Goal: Transaction & Acquisition: Purchase product/service

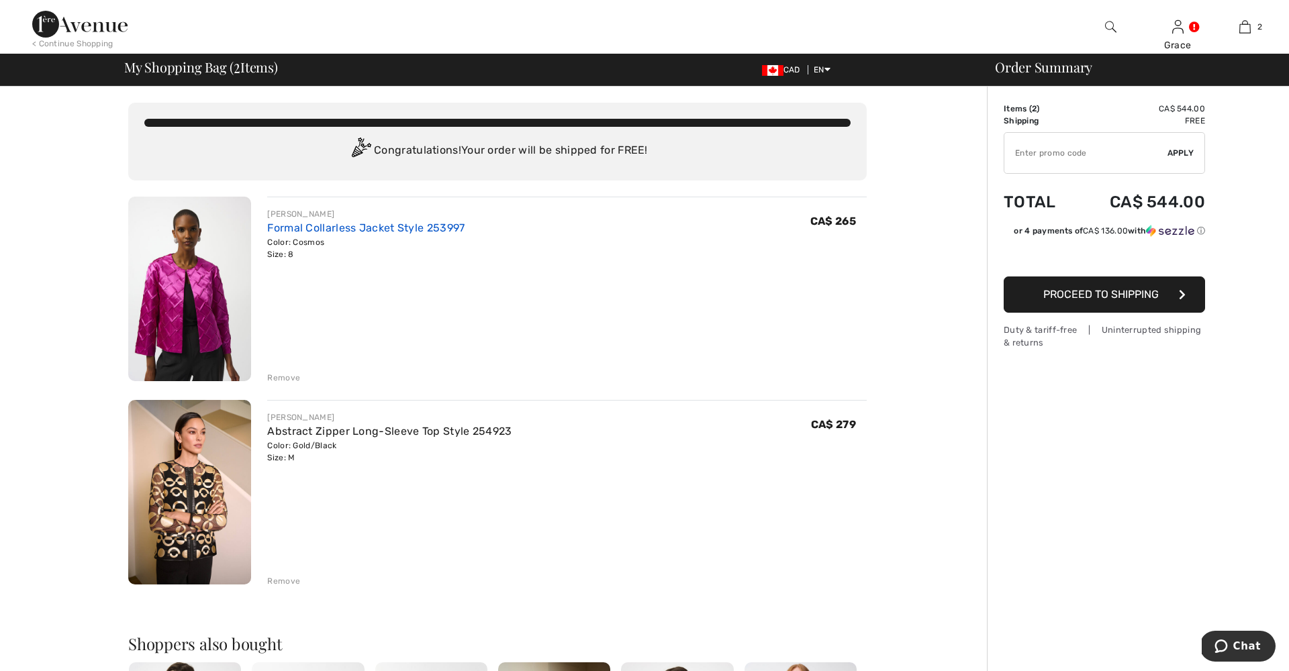
click at [311, 231] on link "Formal Collarless Jacket Style 253997" at bounding box center [365, 228] width 197 height 13
click at [312, 230] on link "Formal Collarless Jacket Style 253997" at bounding box center [365, 228] width 197 height 13
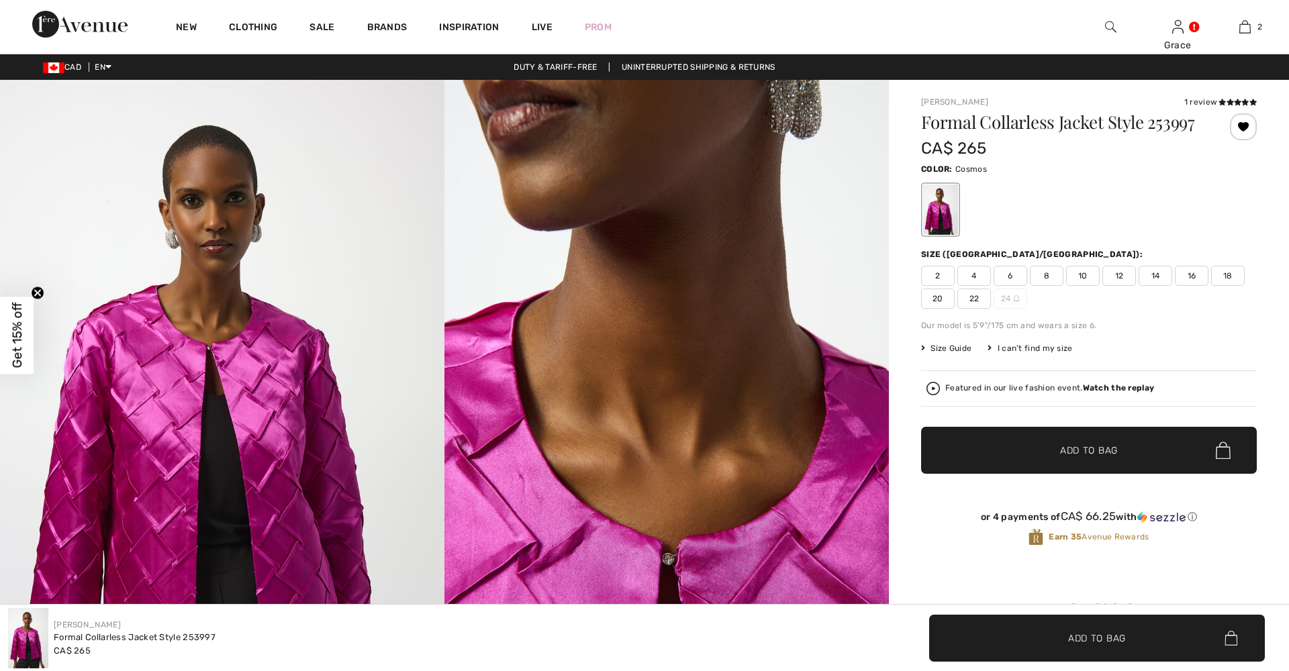
checkbox input "true"
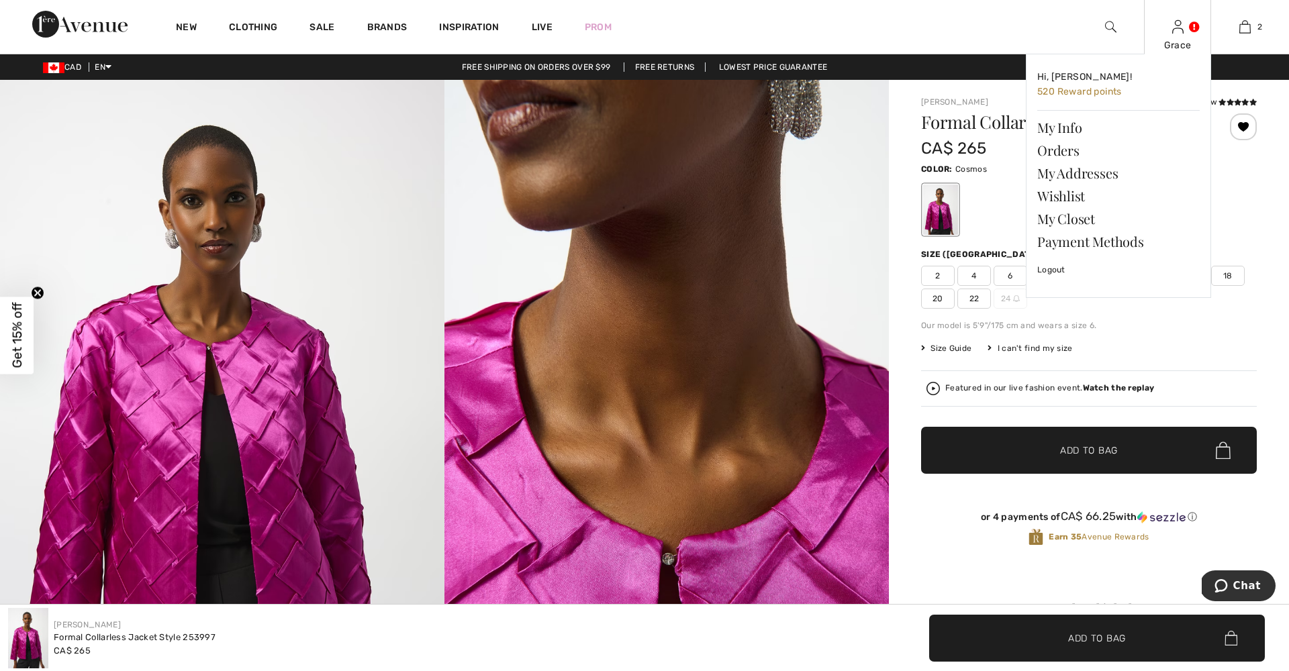
click at [1178, 36] on div "Grace Hi, Grace! 520 Reward points My Info Orders My Addresses Wishlist My Clos…" at bounding box center [1177, 27] width 67 height 54
click at [1056, 150] on link "Orders" at bounding box center [1118, 150] width 162 height 23
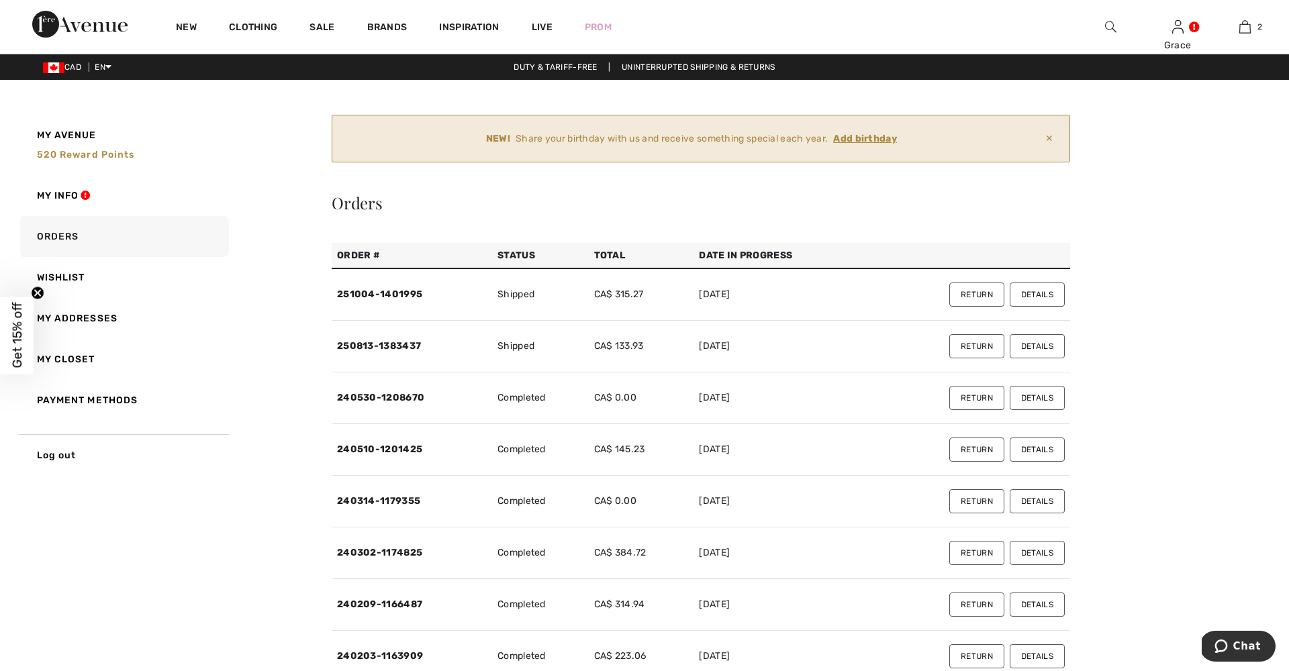
click at [974, 297] on button "Return" at bounding box center [976, 295] width 55 height 24
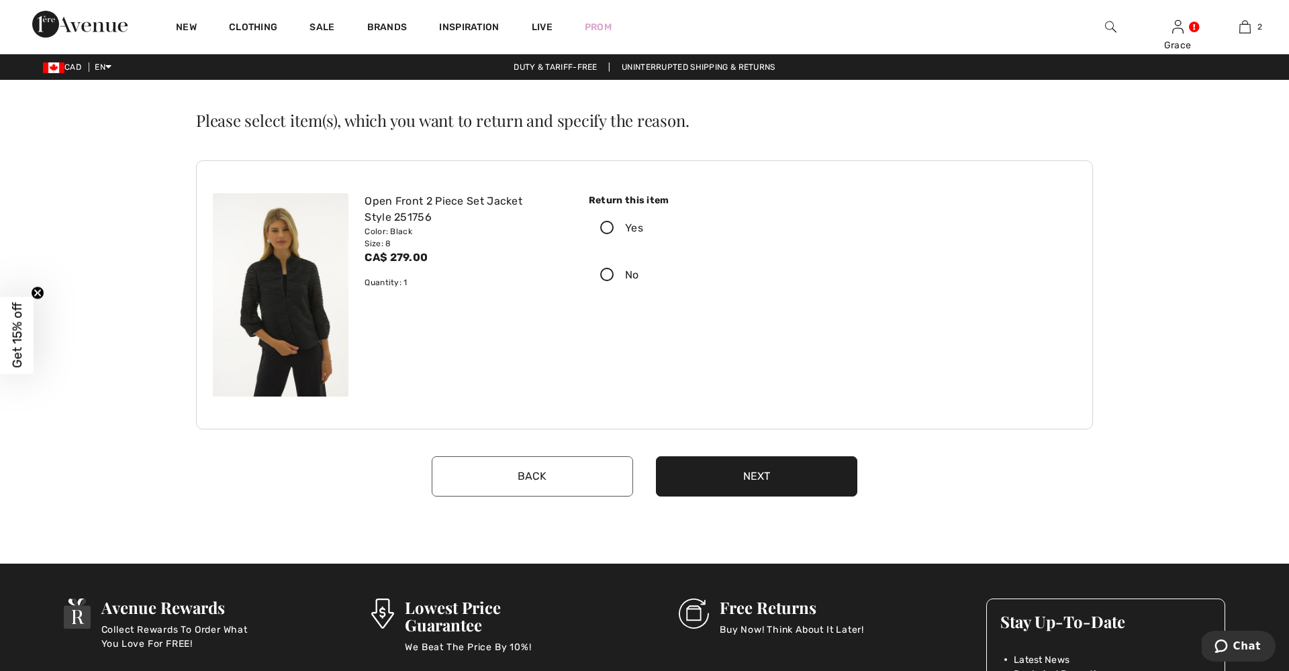
click at [608, 228] on icon at bounding box center [607, 229] width 36 height 14
click at [643, 228] on input "Yes" at bounding box center [647, 228] width 9 height 40
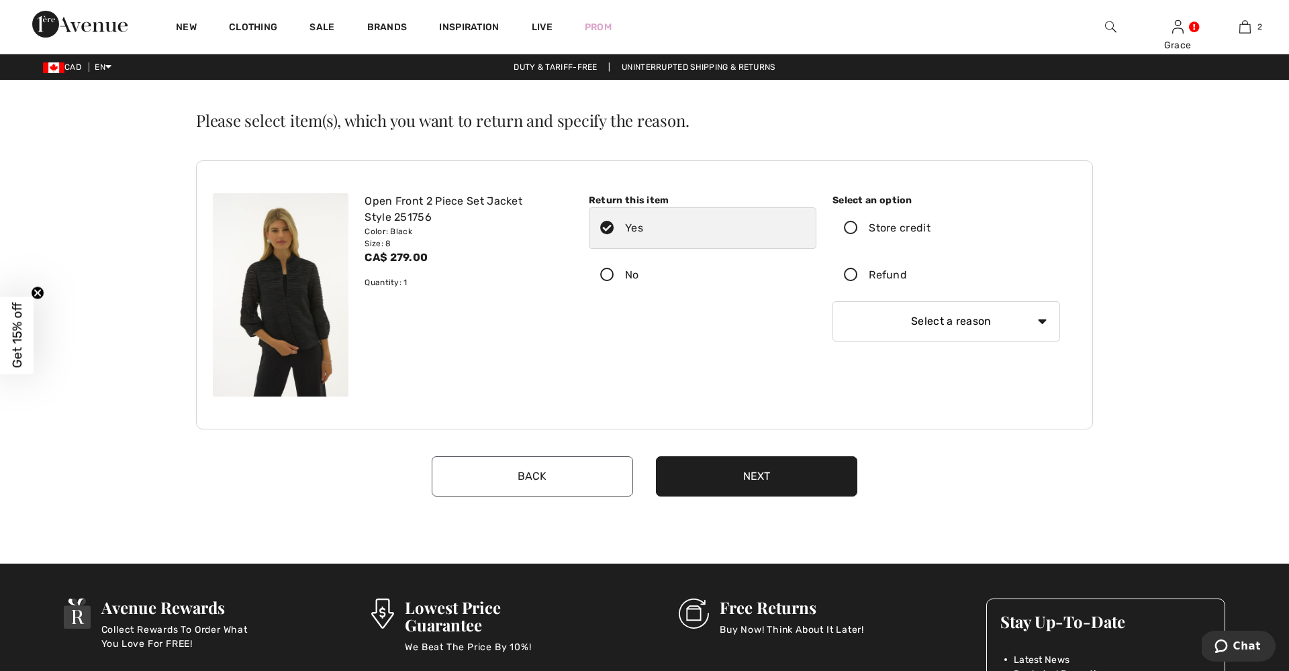
click at [854, 276] on icon at bounding box center [851, 276] width 36 height 14
click at [907, 276] on input "Refund" at bounding box center [911, 275] width 9 height 40
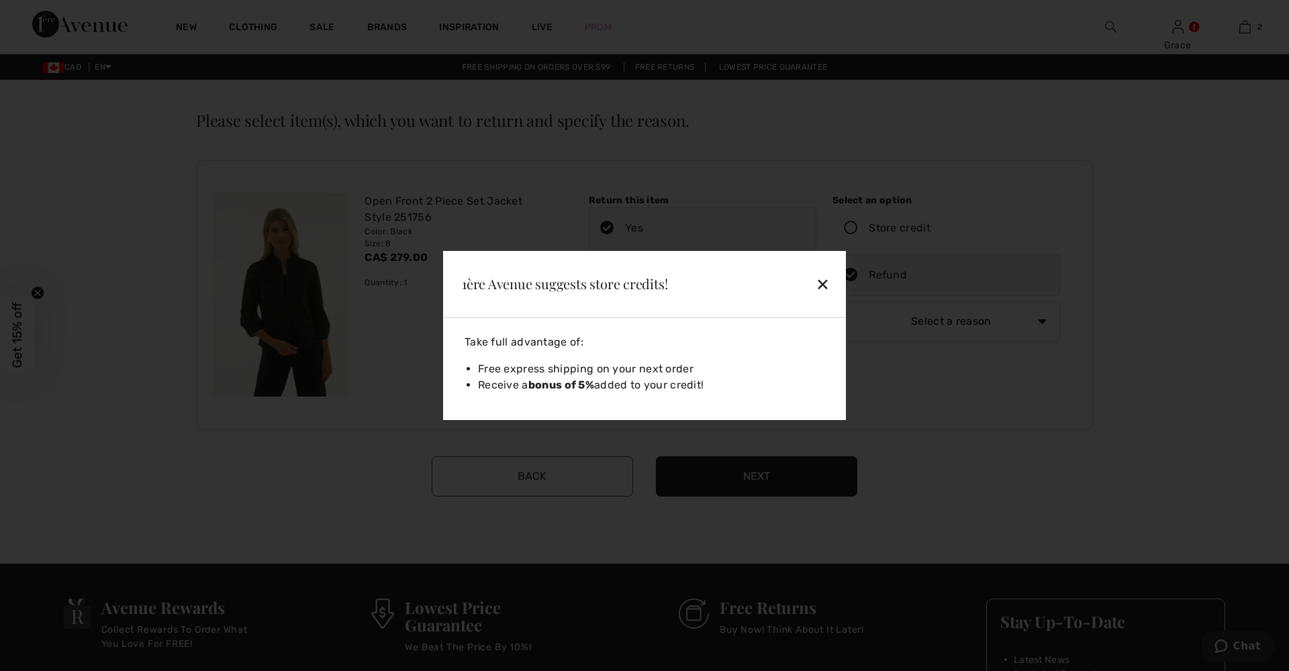
click at [826, 281] on div "✕" at bounding box center [791, 284] width 87 height 28
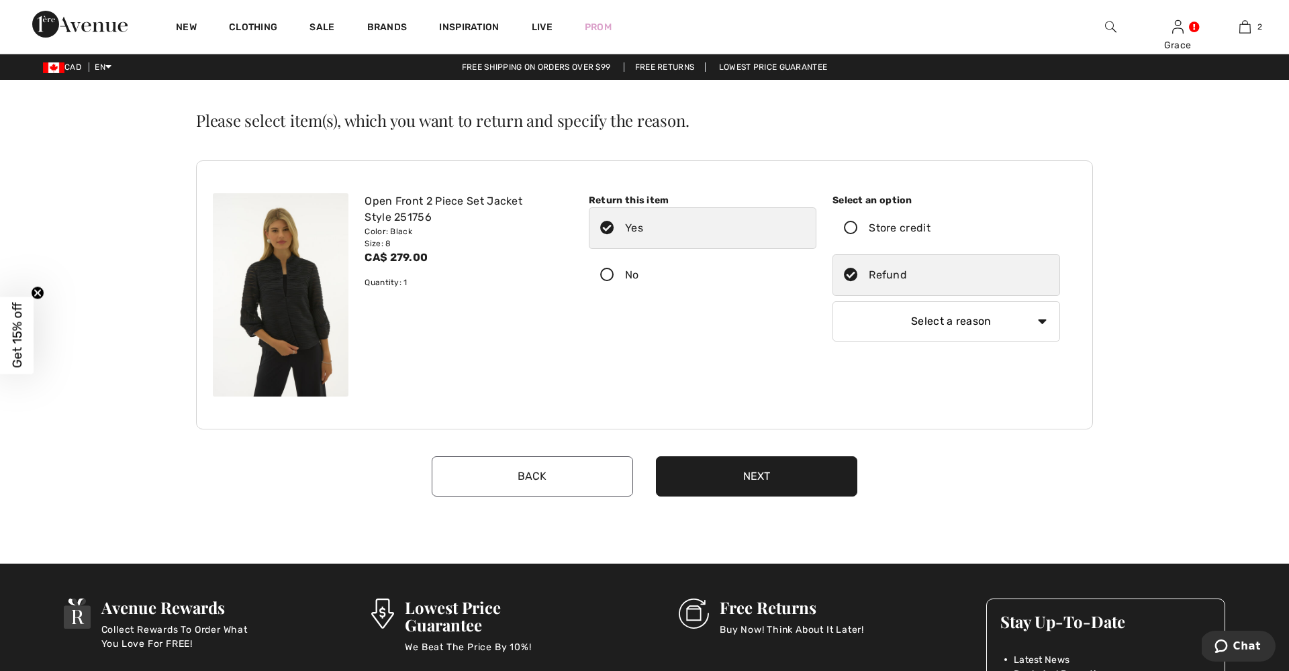
click at [852, 227] on icon at bounding box center [851, 229] width 36 height 14
click at [930, 227] on input "Store credit" at bounding box center [934, 228] width 9 height 40
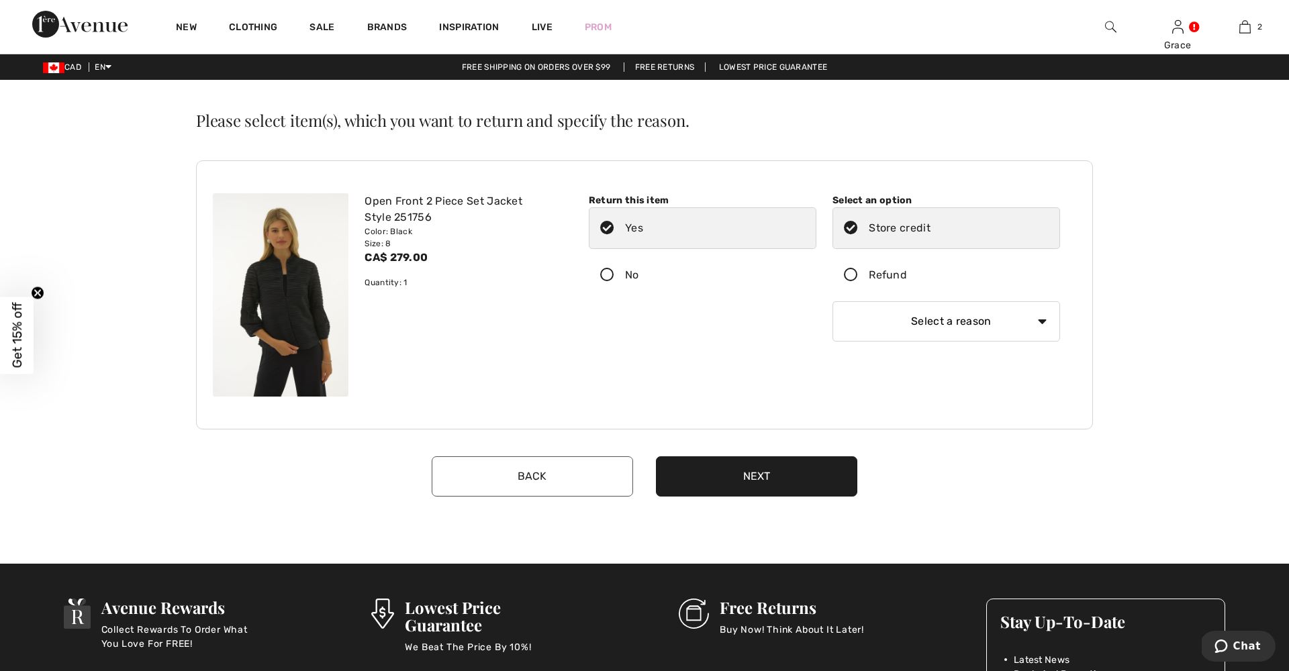
click at [1214, 324] on main "Return Activation Please enter your full 1ereAvenue.com order number. Thank you…" at bounding box center [644, 295] width 1289 height 430
click at [852, 274] on icon at bounding box center [851, 276] width 36 height 14
click at [907, 274] on input "Refund" at bounding box center [911, 275] width 9 height 40
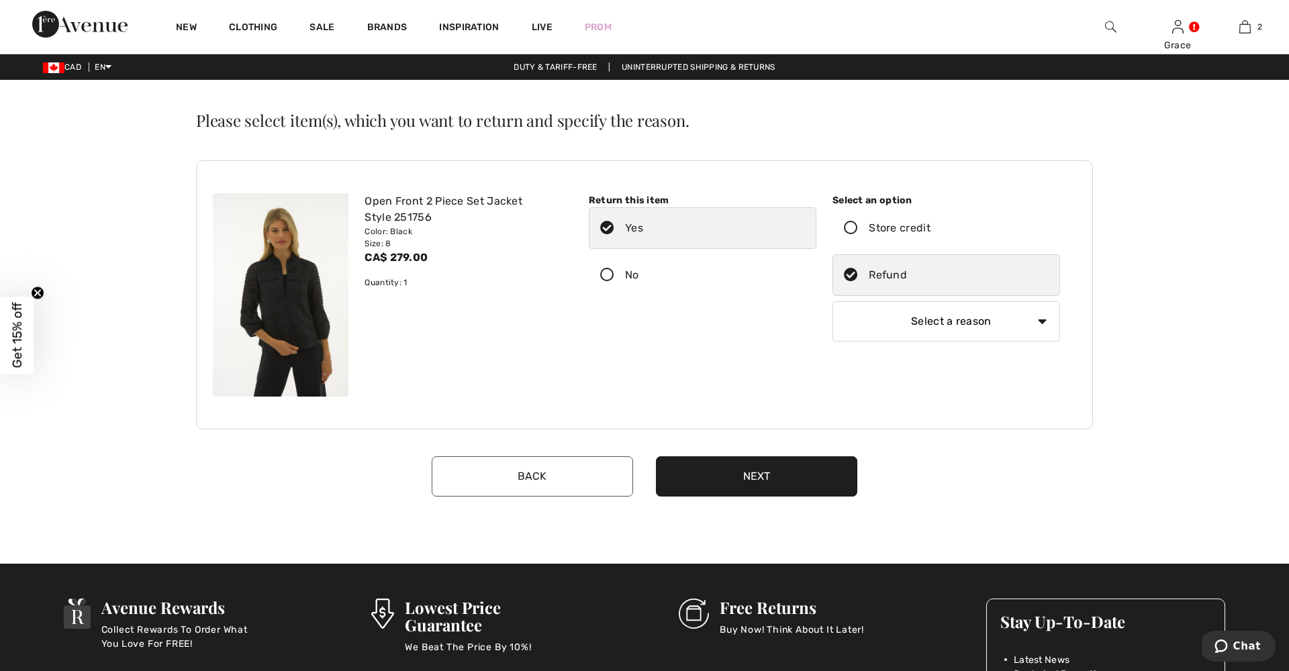
select select "4"
click at [742, 477] on button "Next" at bounding box center [756, 476] width 201 height 40
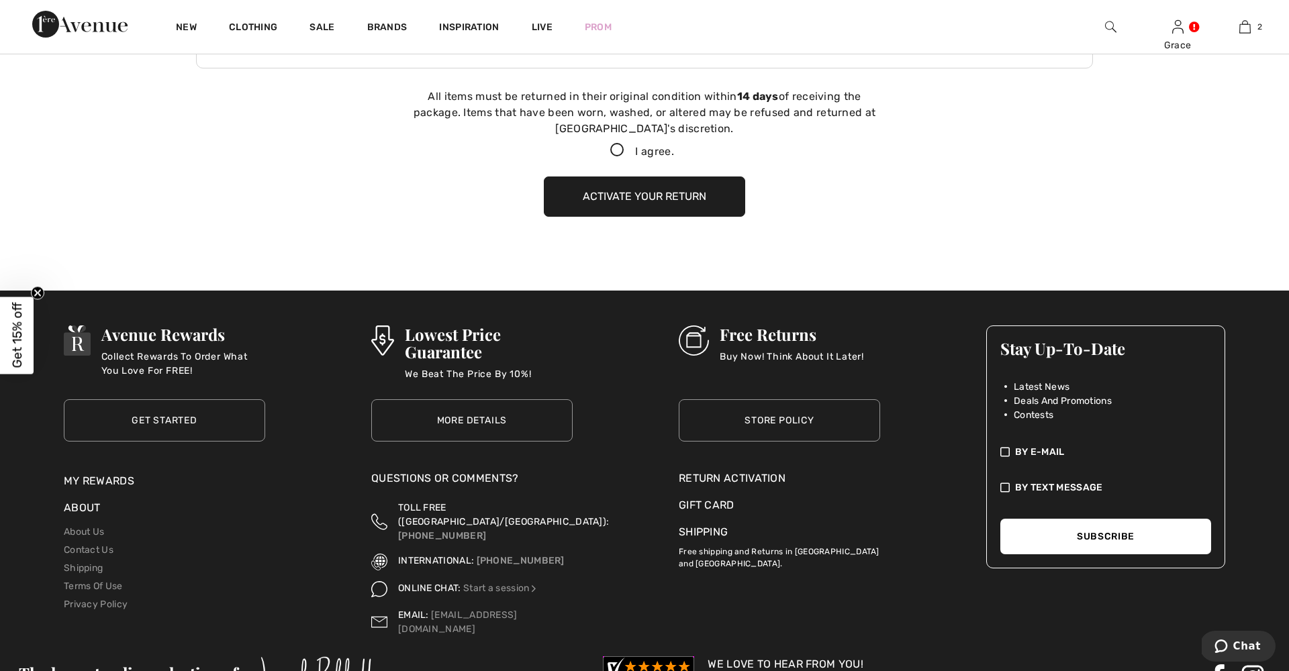
scroll to position [369, 0]
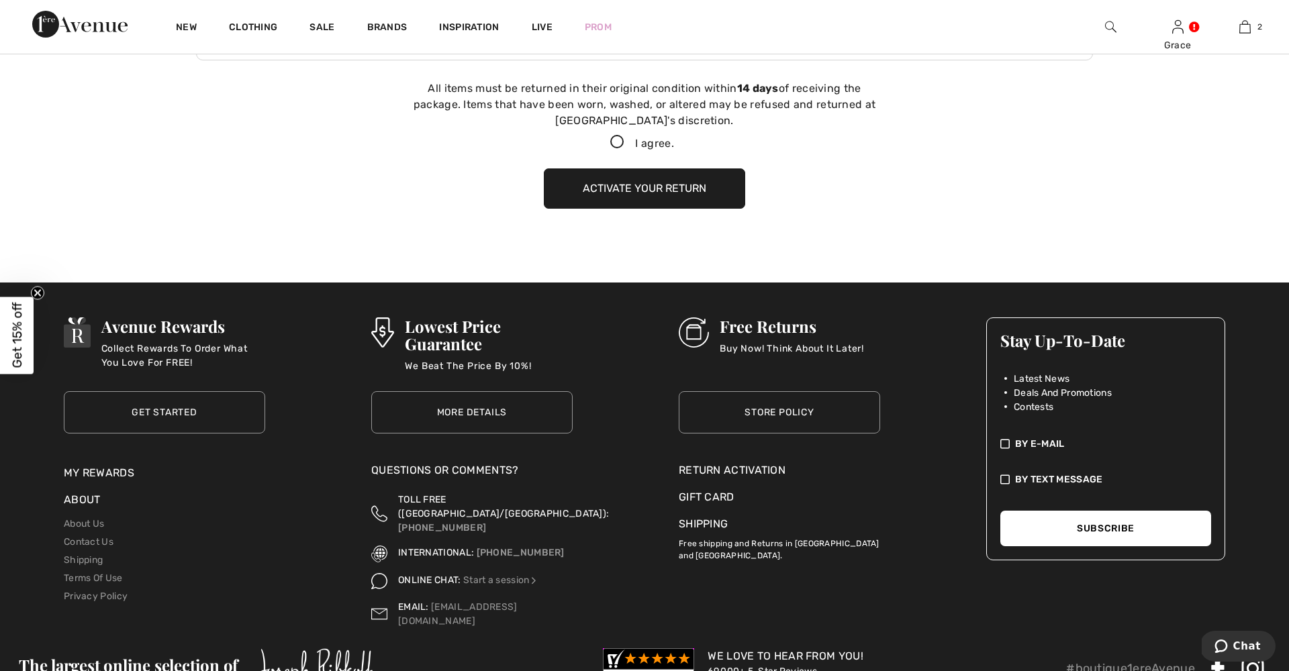
click at [614, 138] on icon at bounding box center [617, 143] width 36 height 14
click at [674, 138] on input "I agree." at bounding box center [678, 142] width 9 height 9
checkbox input "true"
click at [634, 187] on button "Activate your return" at bounding box center [644, 188] width 201 height 40
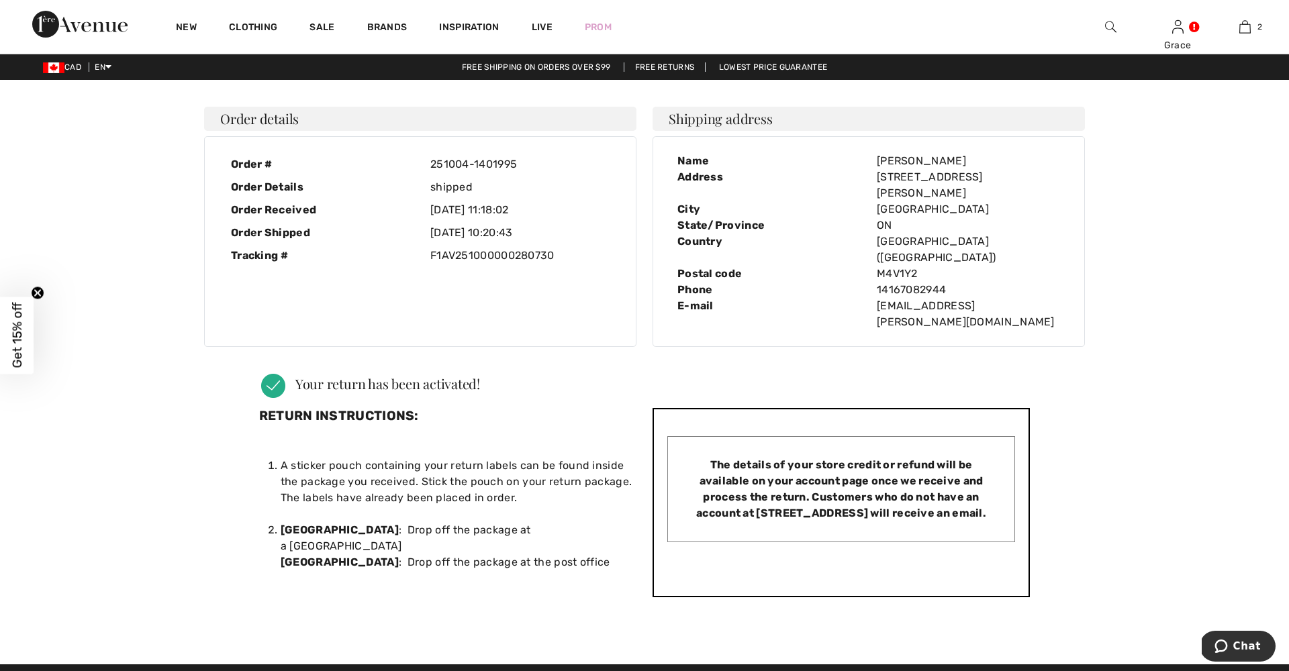
scroll to position [0, 0]
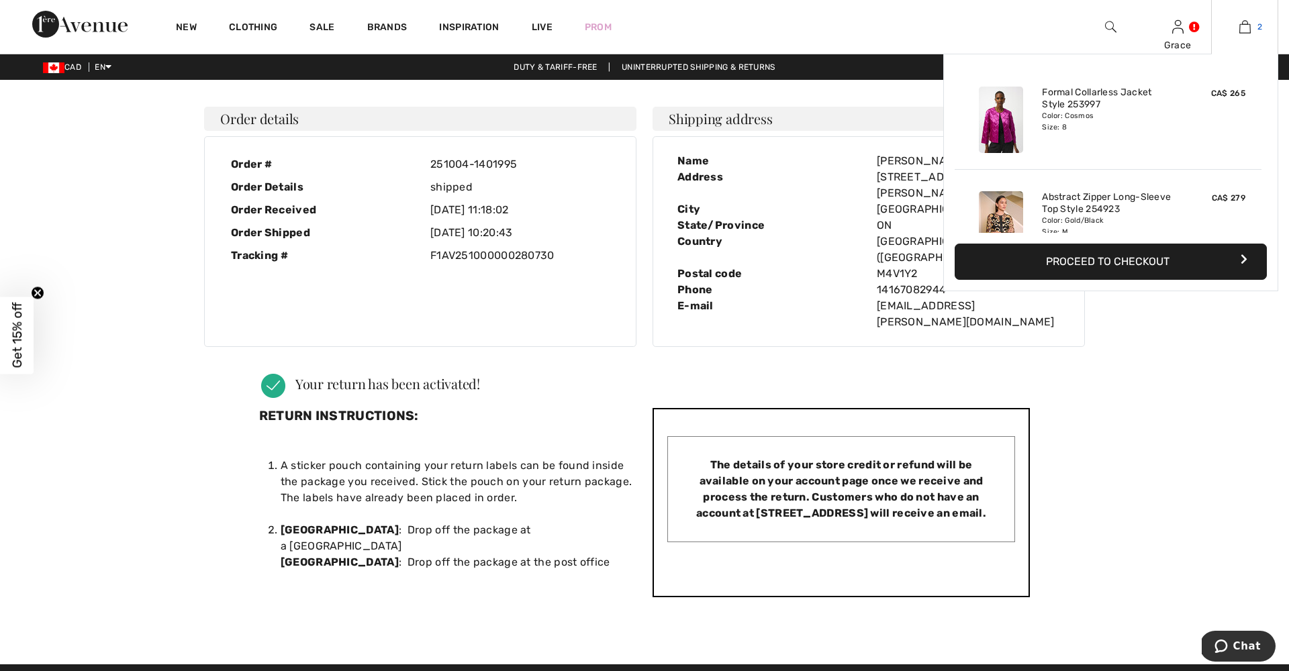
click at [1240, 27] on img at bounding box center [1244, 27] width 11 height 16
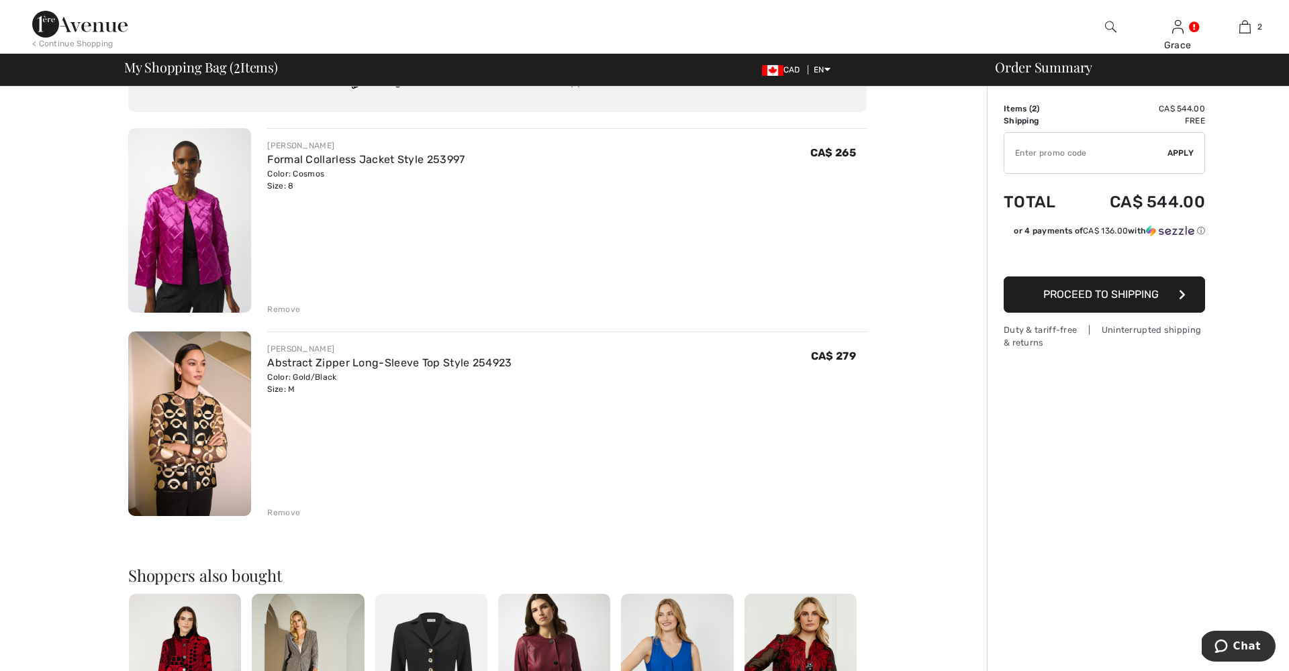
scroll to position [58, 0]
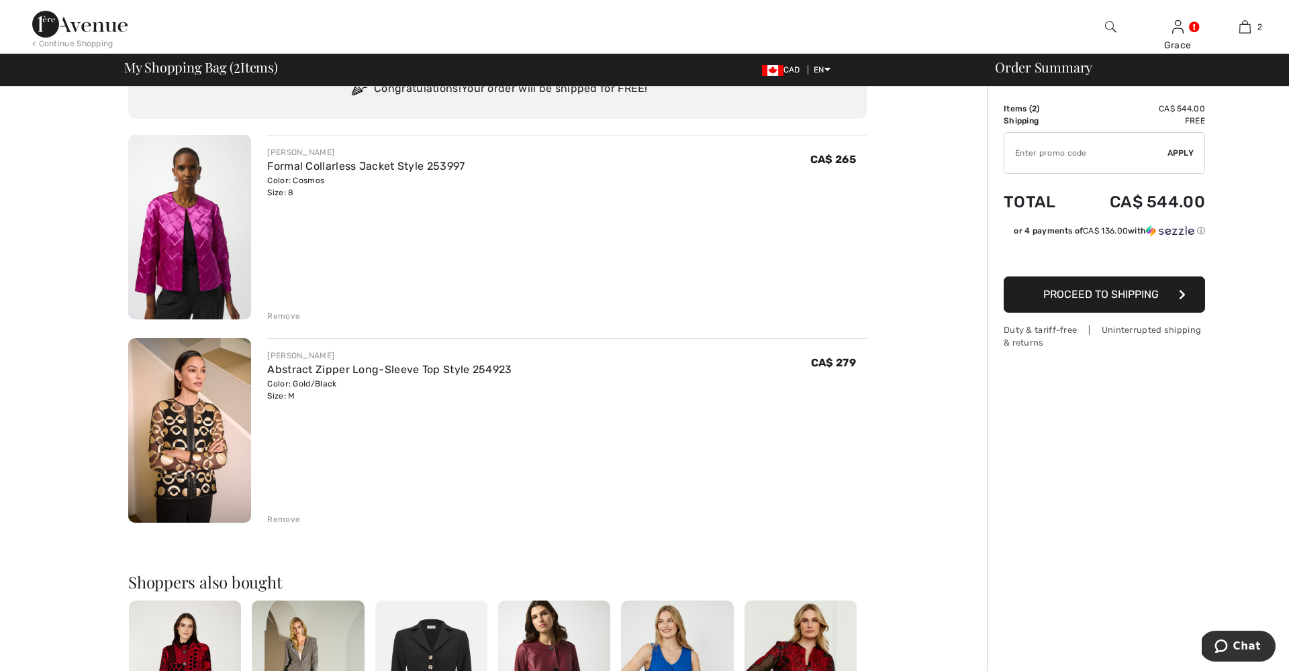
click at [1077, 157] on input "TEXT" at bounding box center [1085, 153] width 163 height 40
type input "LIVE10"
click at [1182, 150] on span "Apply" at bounding box center [1180, 153] width 27 height 12
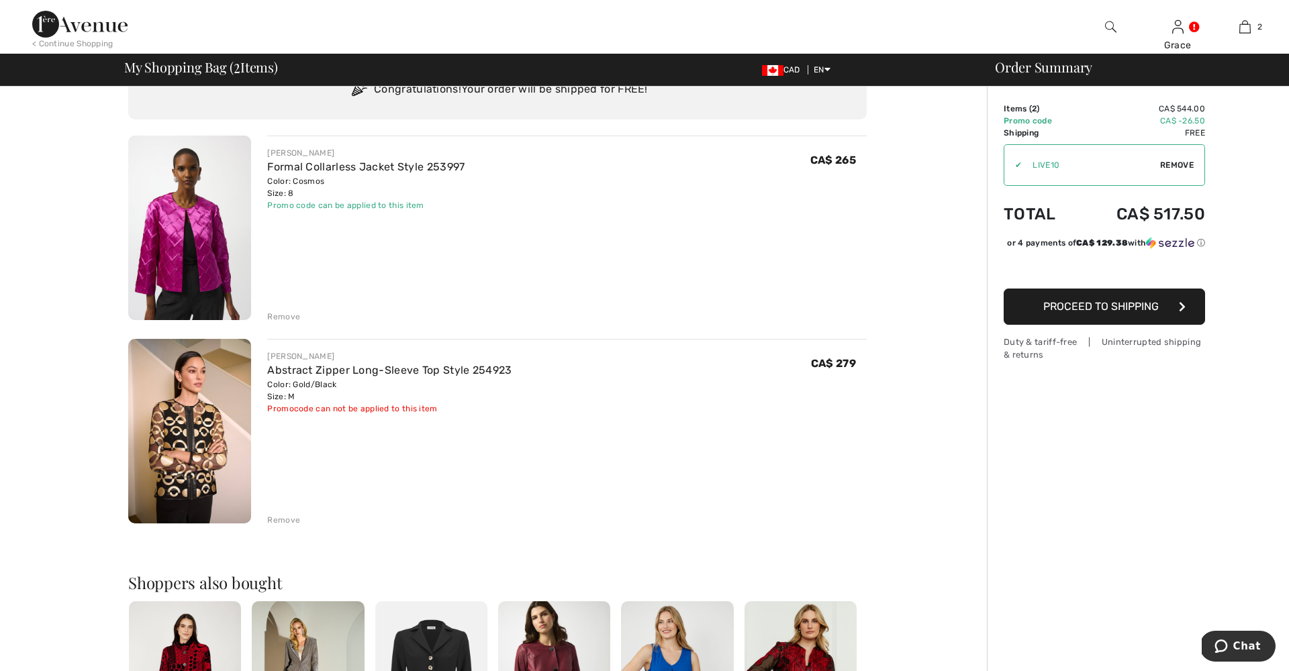
click at [79, 23] on img at bounding box center [79, 24] width 95 height 27
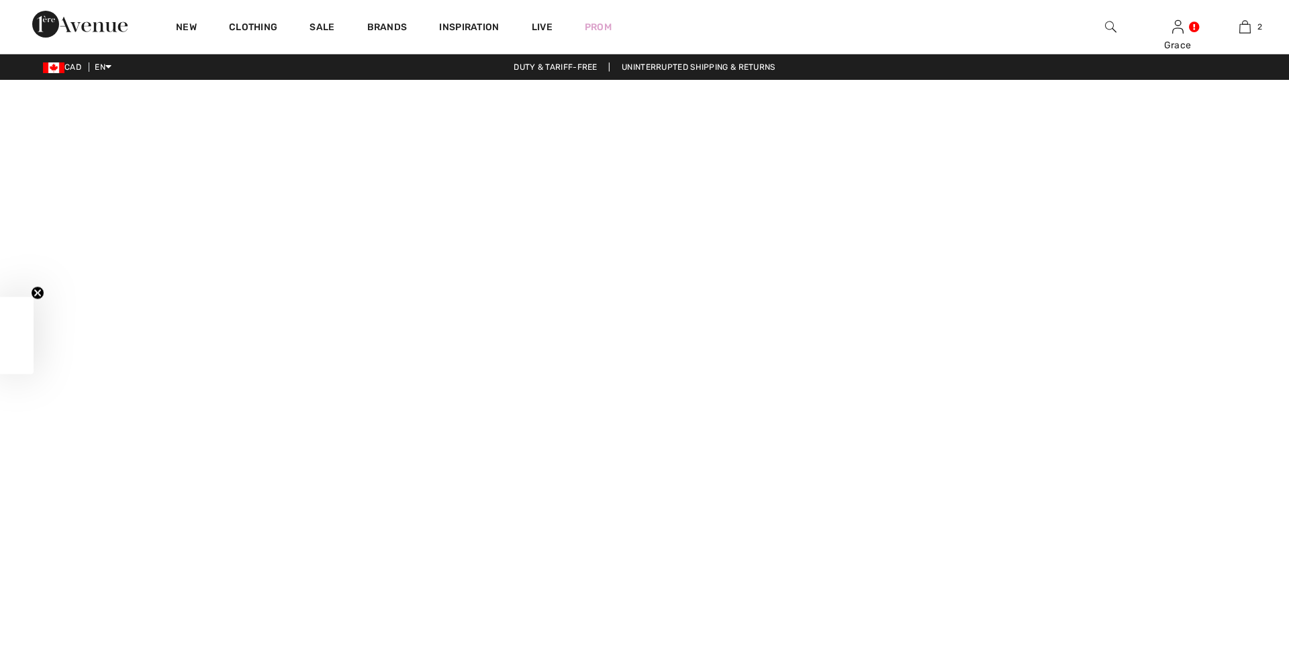
checkbox input "true"
click at [542, 30] on link "Live" at bounding box center [542, 27] width 21 height 14
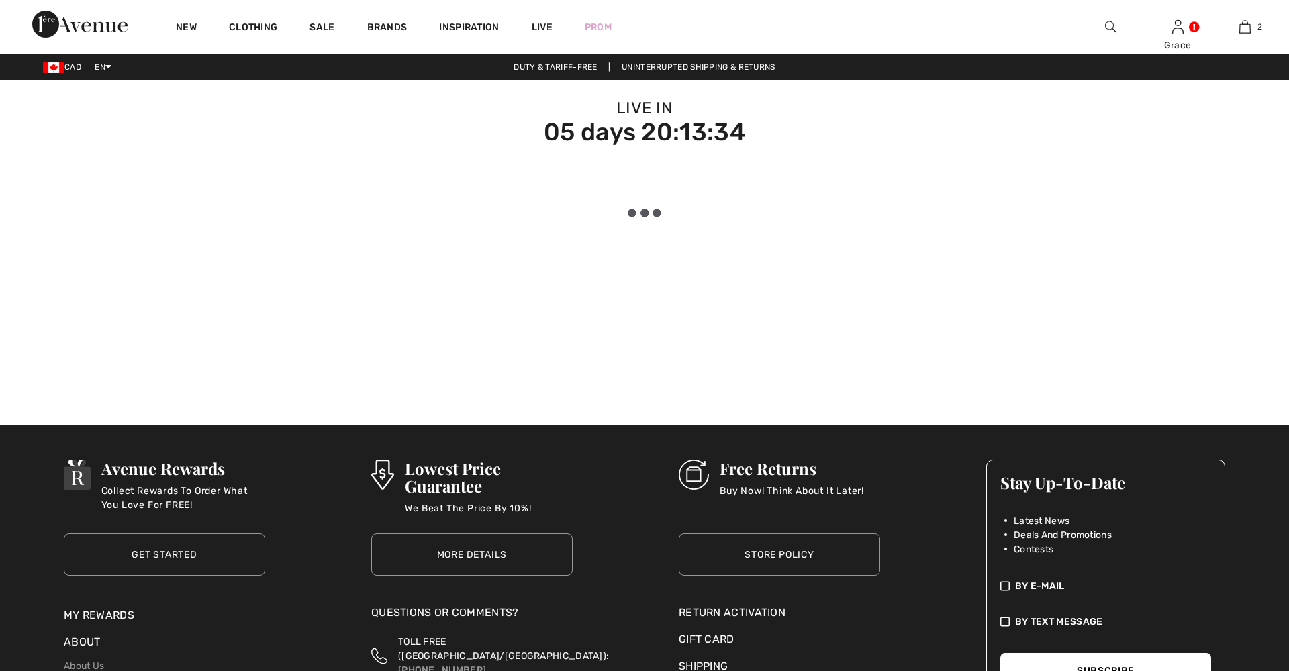
checkbox input "true"
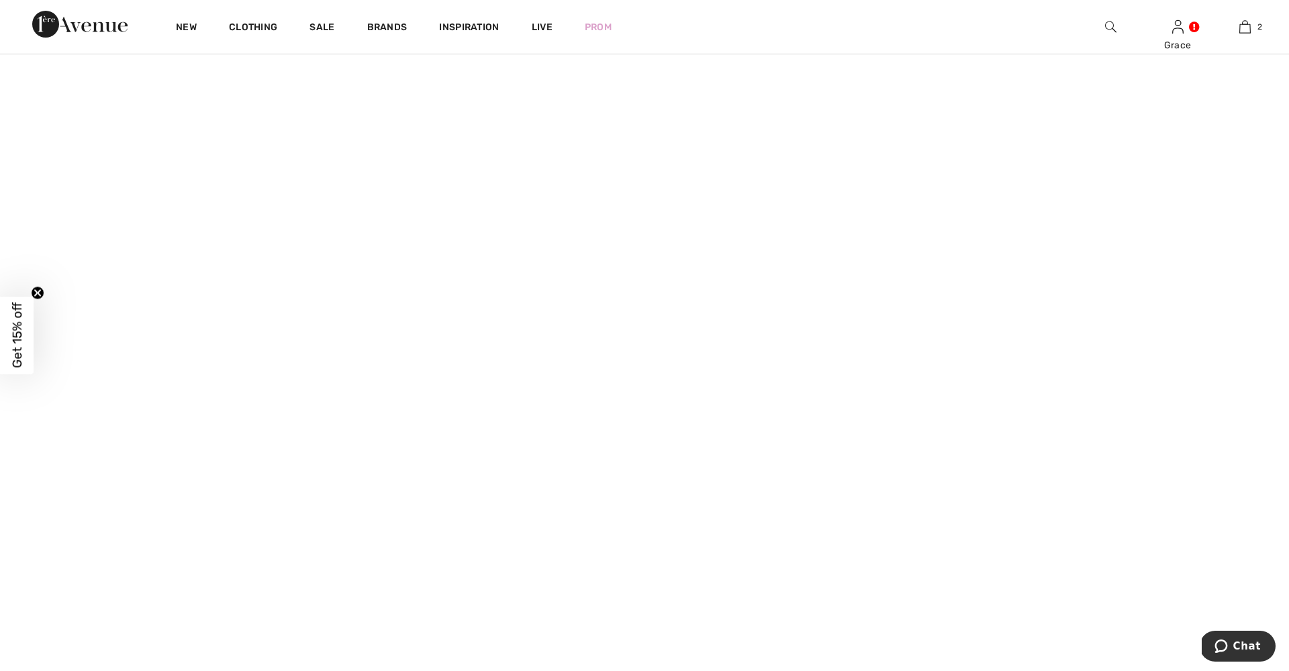
scroll to position [164, 0]
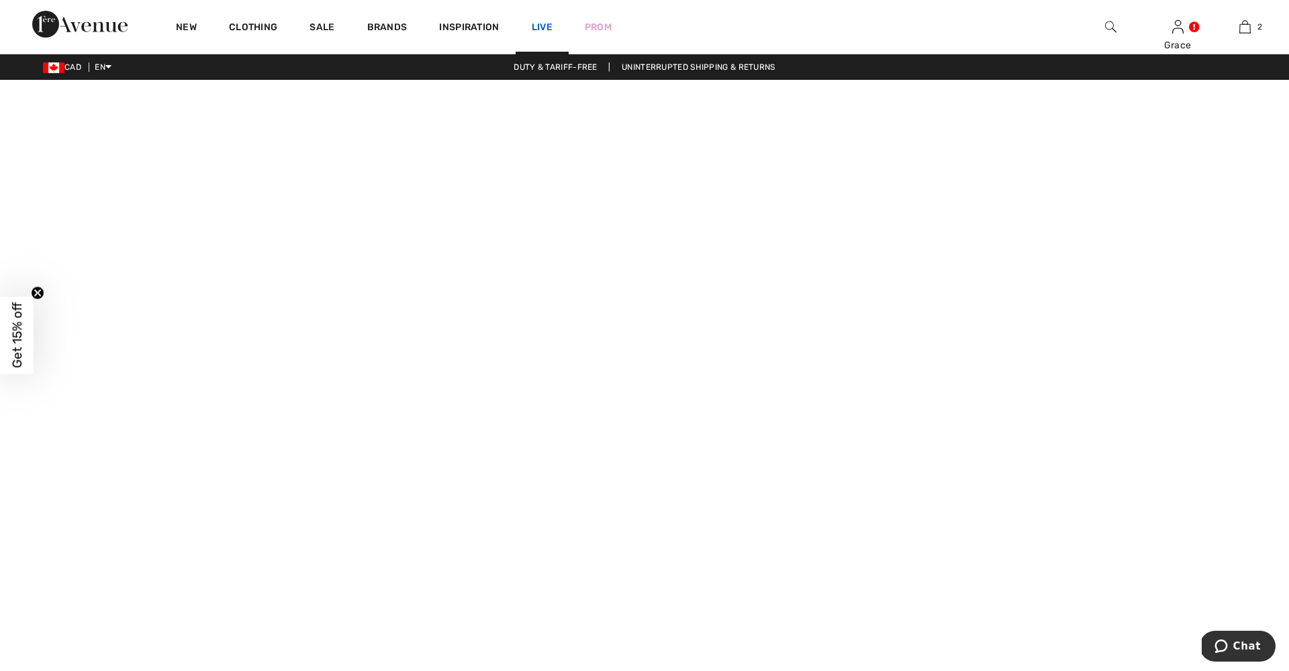
click at [543, 27] on link "Live" at bounding box center [542, 27] width 21 height 14
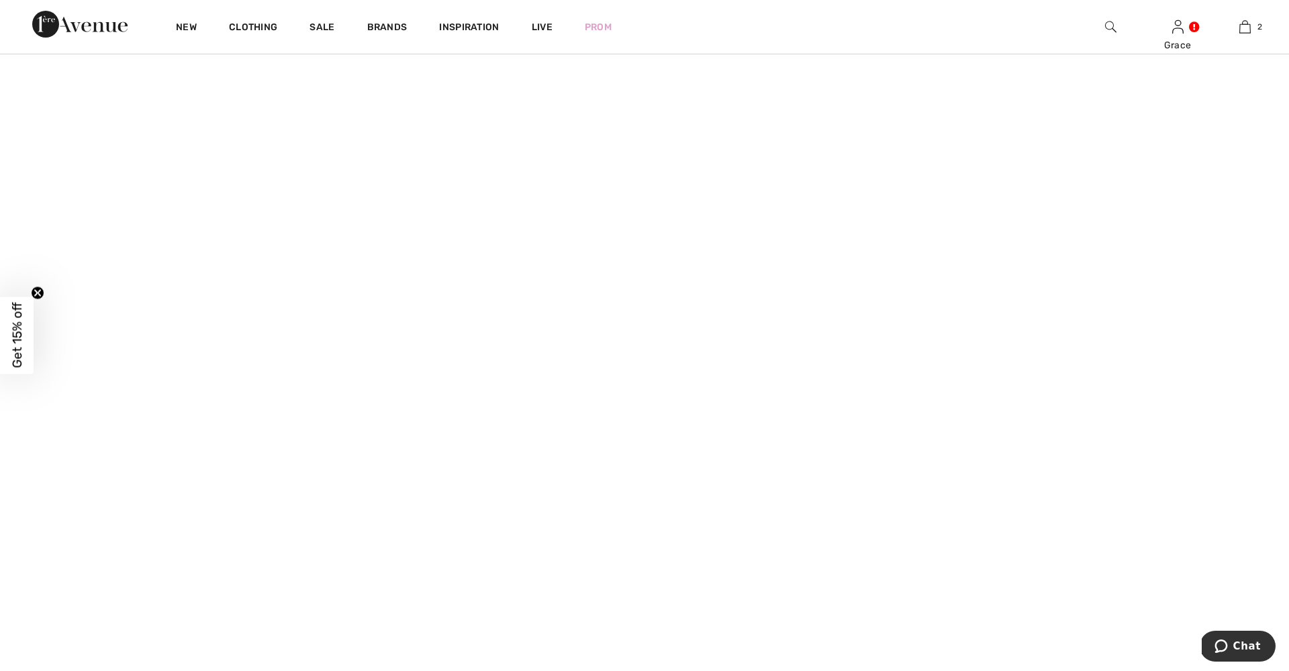
scroll to position [940, 0]
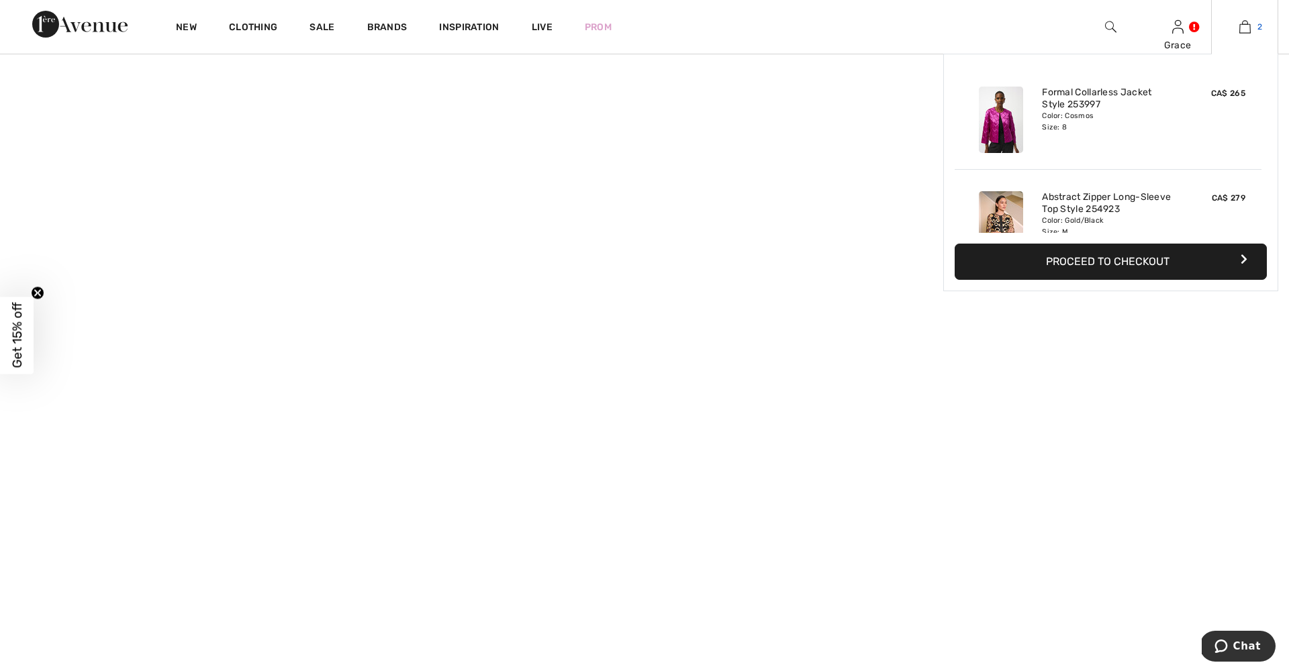
click at [1247, 26] on img at bounding box center [1244, 27] width 11 height 16
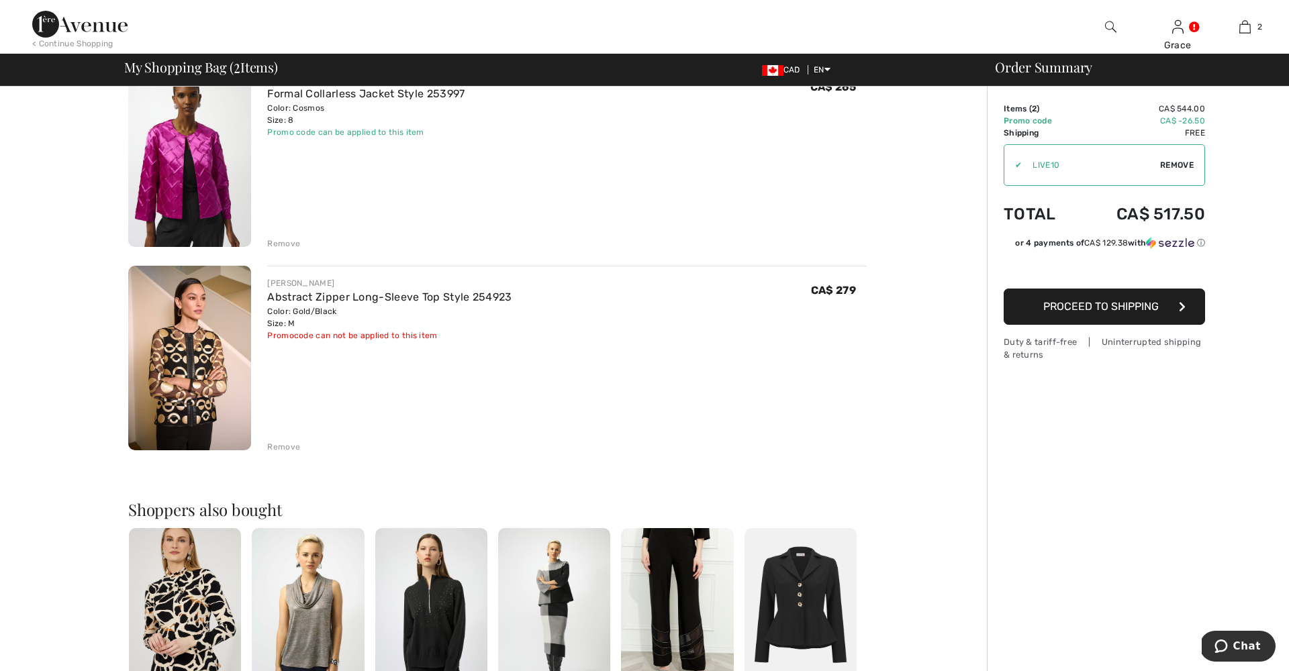
scroll to position [152, 0]
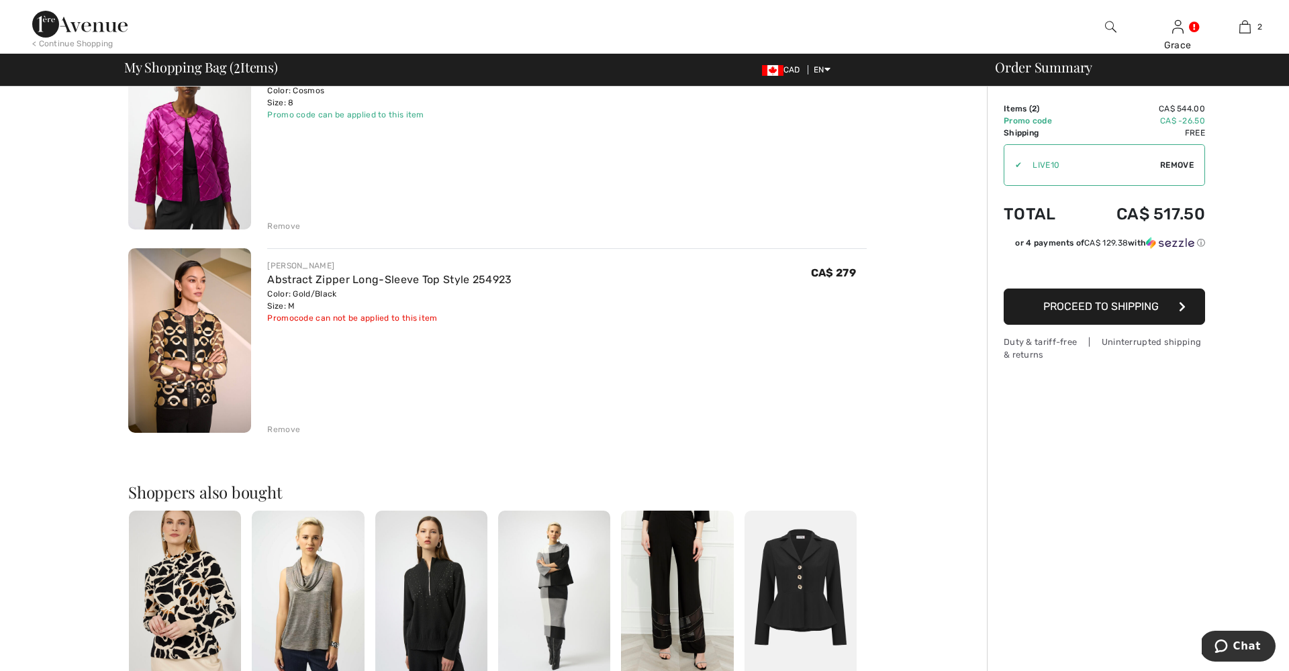
click at [289, 429] on div "Remove" at bounding box center [283, 430] width 33 height 12
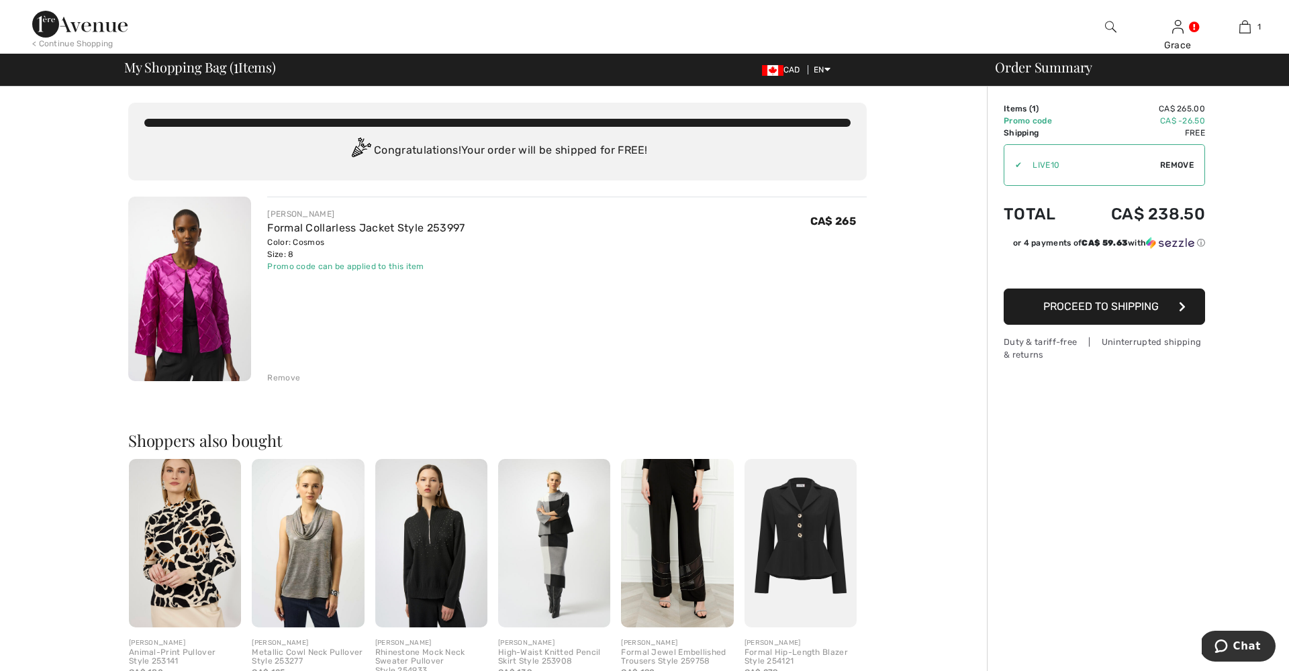
scroll to position [0, 0]
click at [1100, 304] on span "Proceed to Shipping" at bounding box center [1100, 306] width 115 height 13
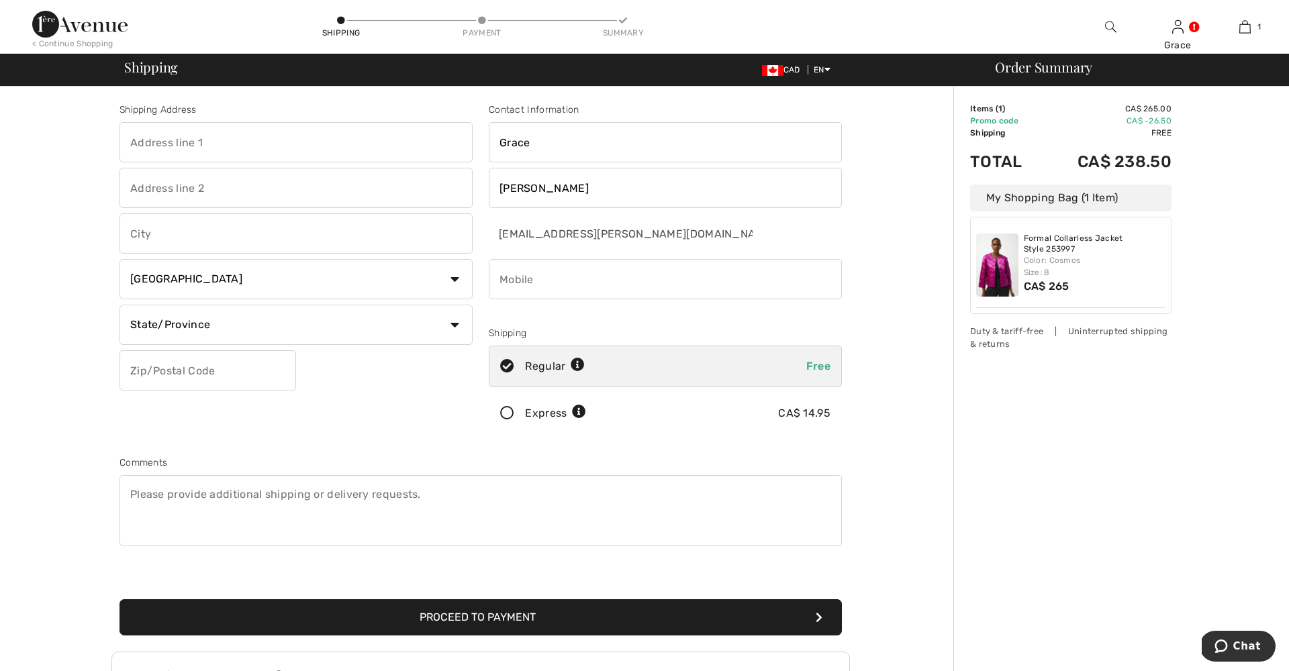
click at [344, 138] on input "text" at bounding box center [295, 142] width 353 height 40
type input "30 Duggan avenue"
drag, startPoint x: 343, startPoint y: 138, endPoint x: 219, endPoint y: 217, distance: 147.7
click at [219, 217] on input "text" at bounding box center [295, 233] width 353 height 40
type input "Toronto"
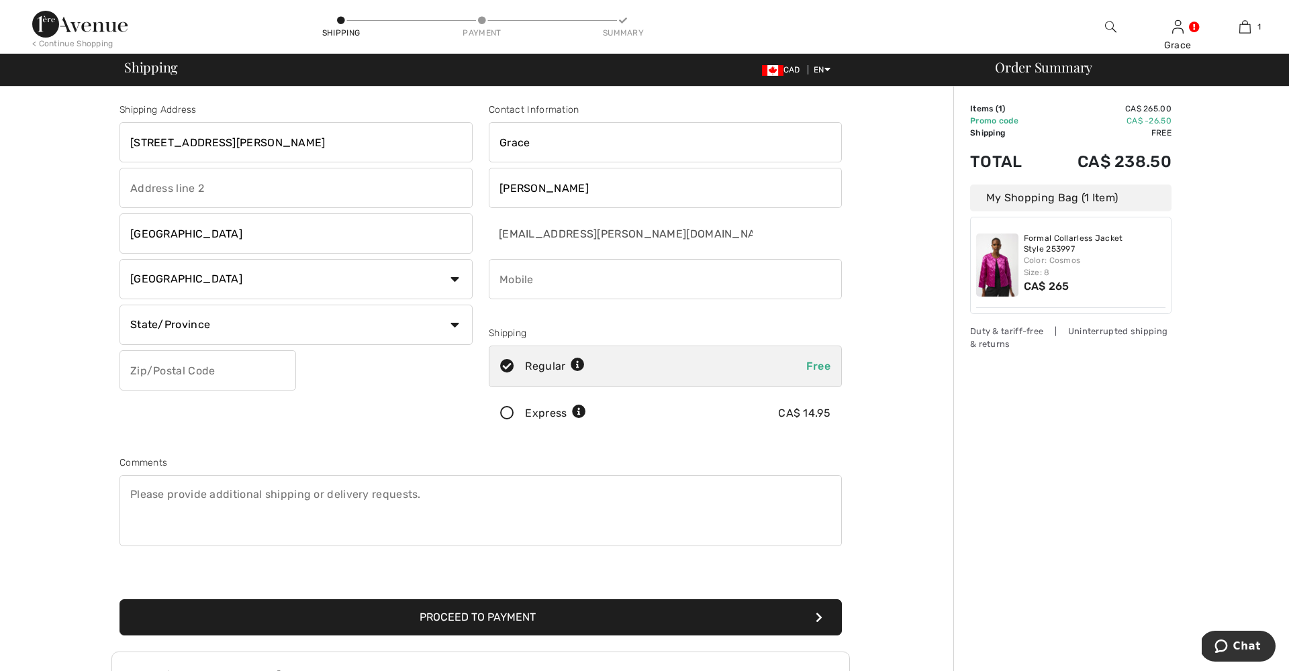
select select "ON"
click at [175, 371] on input "text" at bounding box center [207, 370] width 177 height 40
type input "M4V1Y2"
click at [521, 284] on input "phone" at bounding box center [665, 279] width 353 height 40
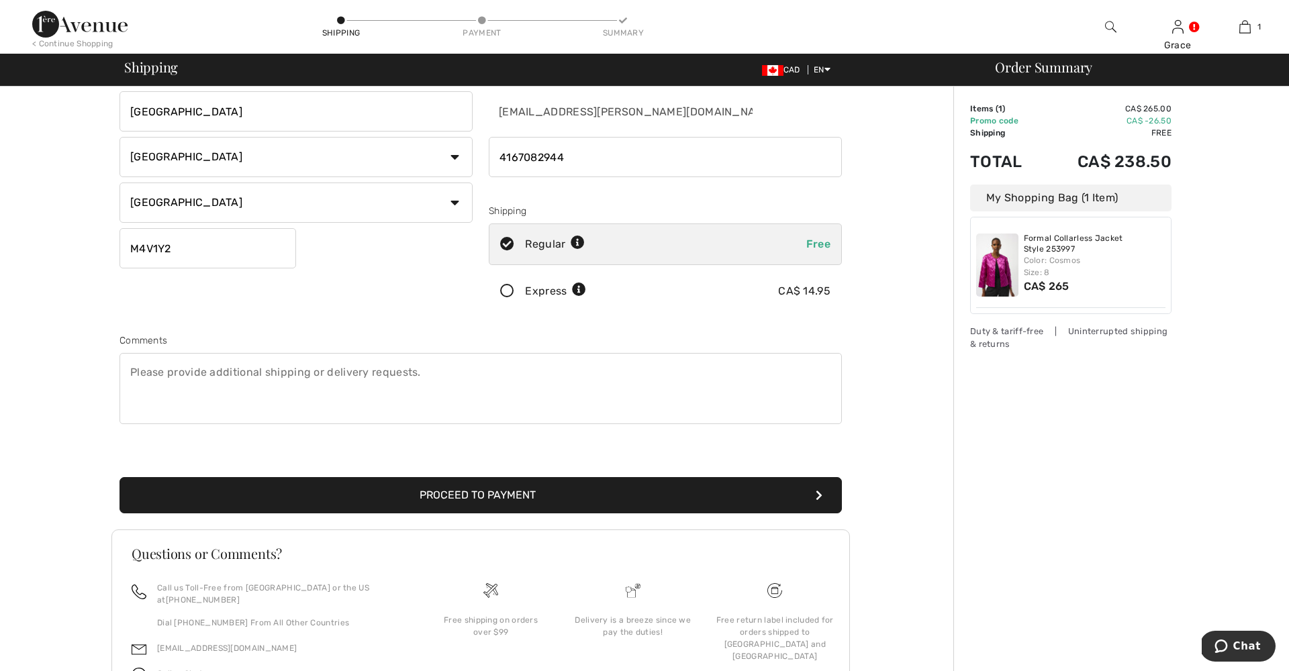
scroll to position [124, 0]
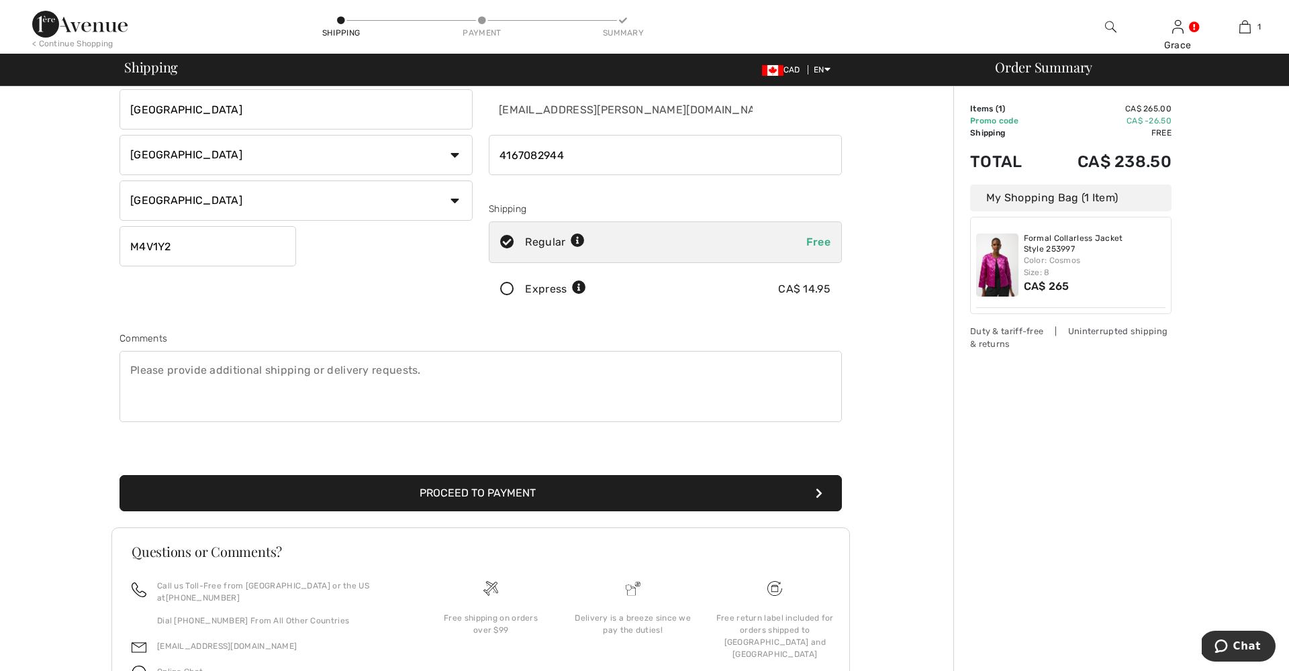
type input "4167082944"
click at [436, 498] on button "Proceed to Payment" at bounding box center [480, 493] width 722 height 36
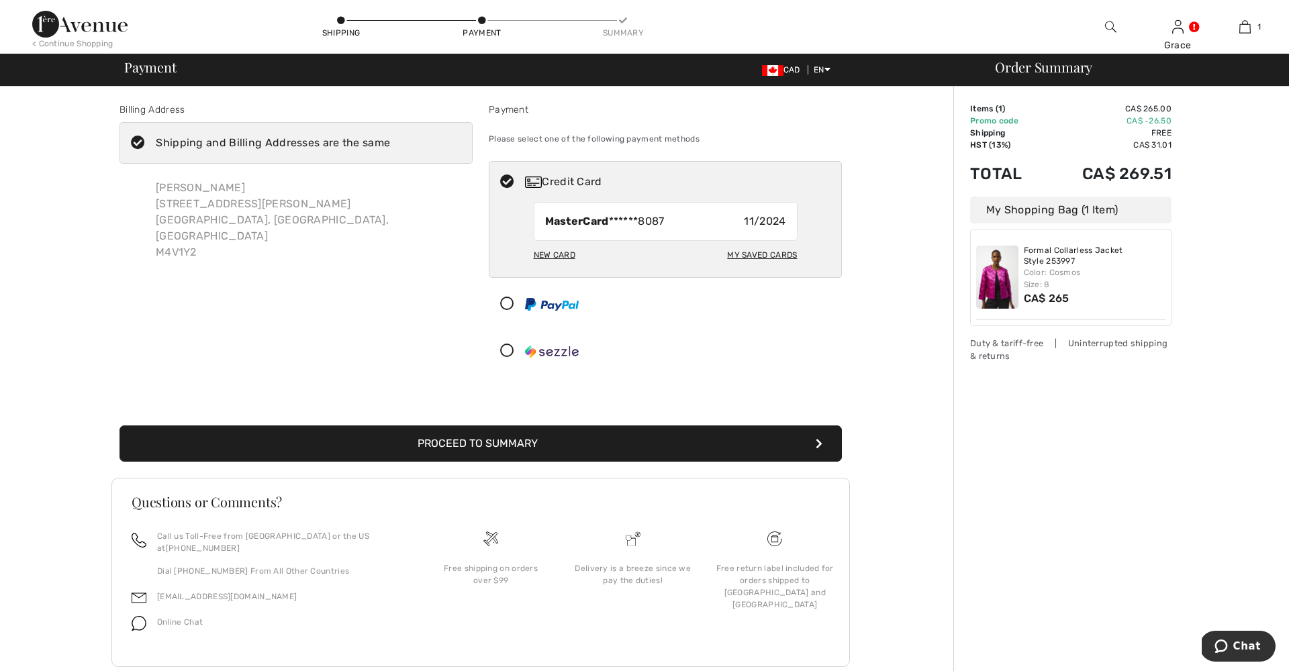
click at [742, 254] on div "My Saved Cards" at bounding box center [762, 255] width 70 height 23
radio input "true"
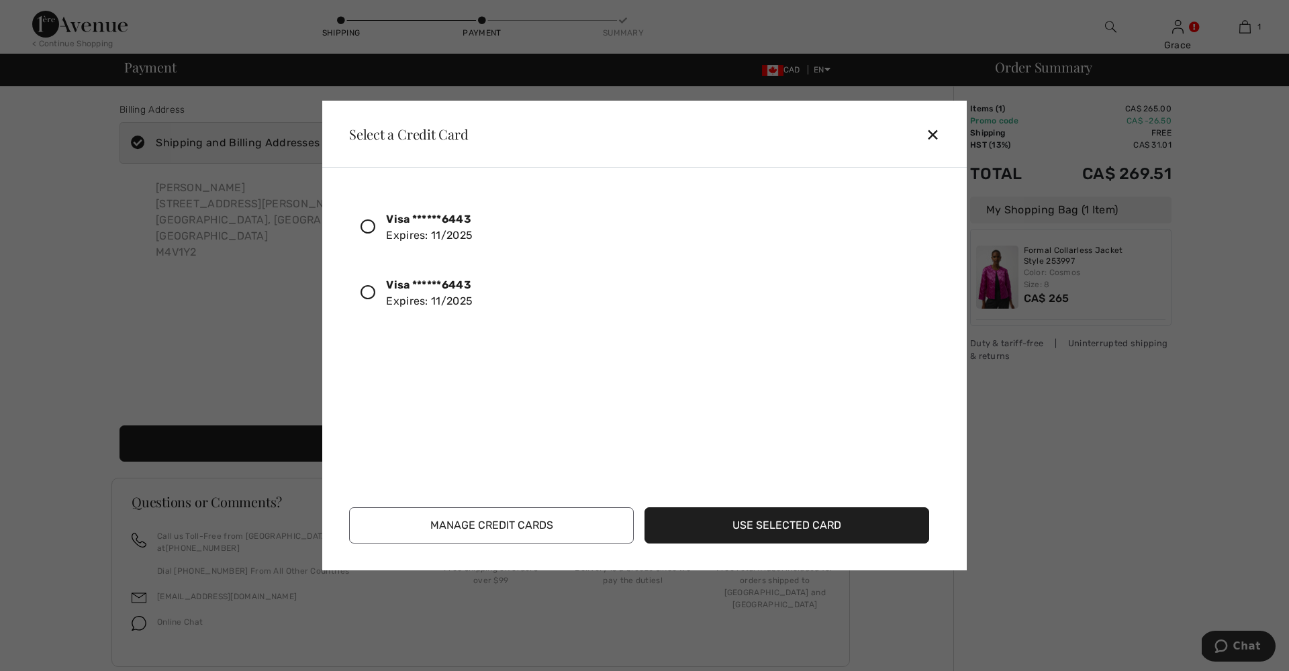
click at [370, 227] on icon at bounding box center [367, 227] width 15 height 15
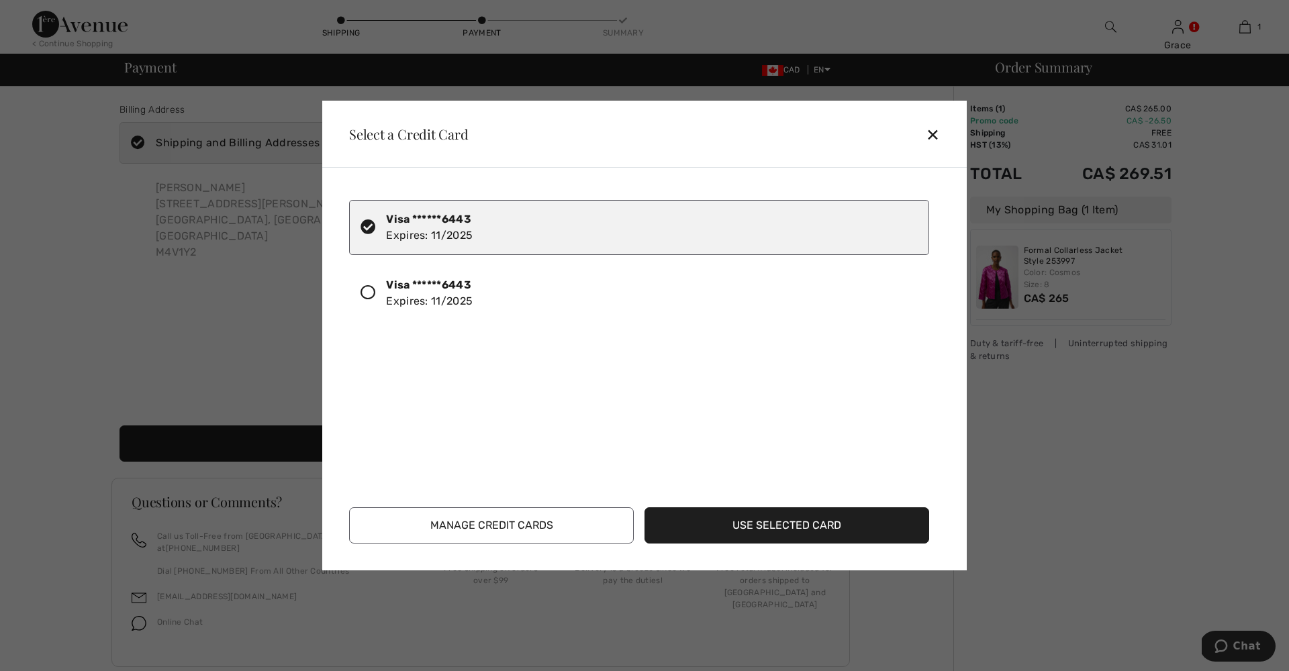
click at [732, 522] on button "Use Selected Card" at bounding box center [786, 525] width 285 height 36
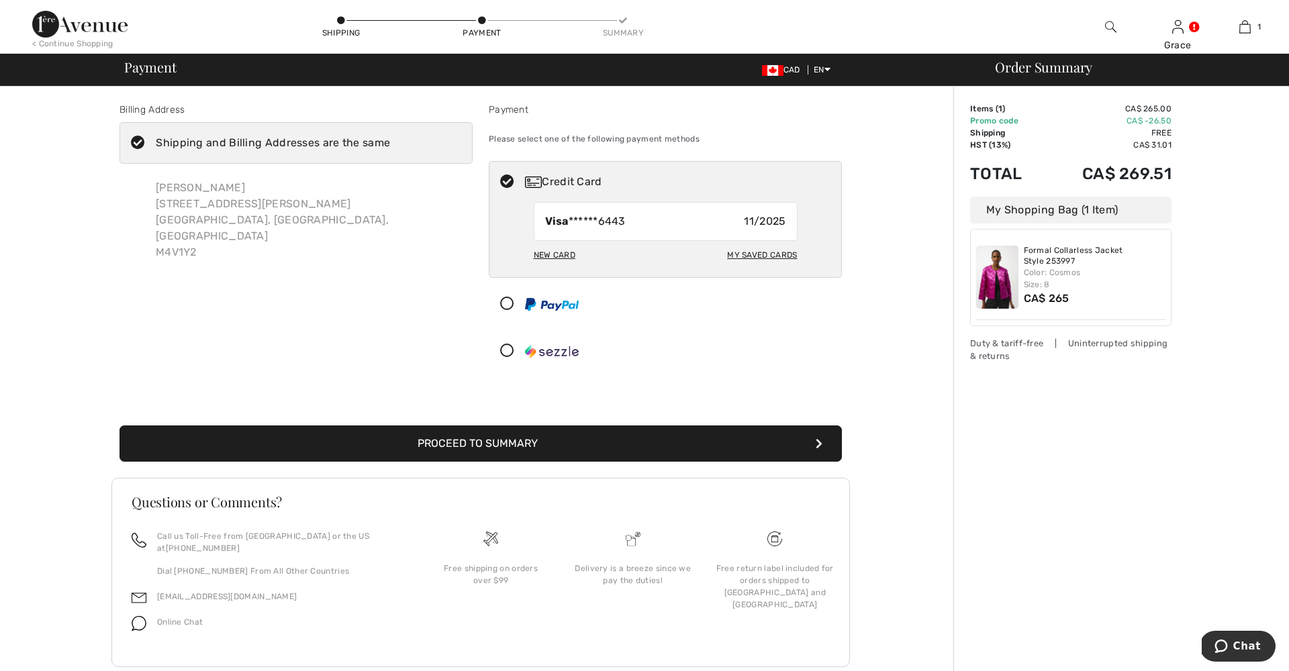
click at [496, 440] on button "Proceed to Summary" at bounding box center [480, 444] width 722 height 36
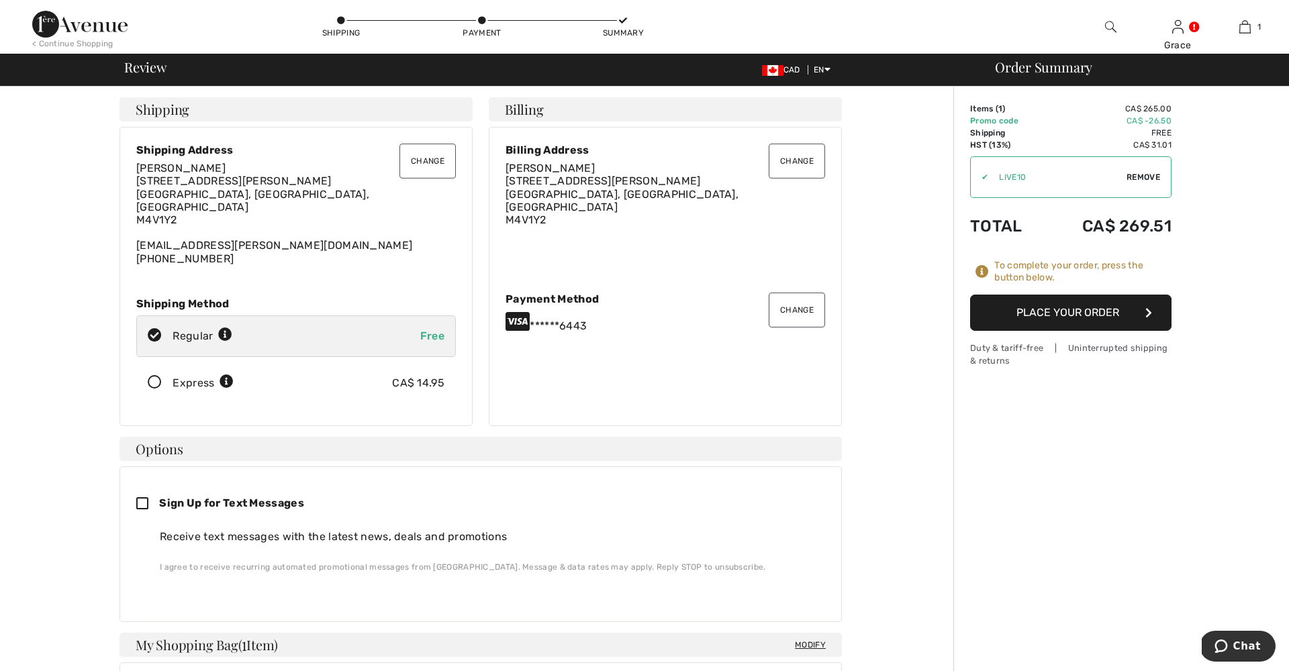
click at [1044, 315] on button "Place Your Order" at bounding box center [1070, 313] width 201 height 36
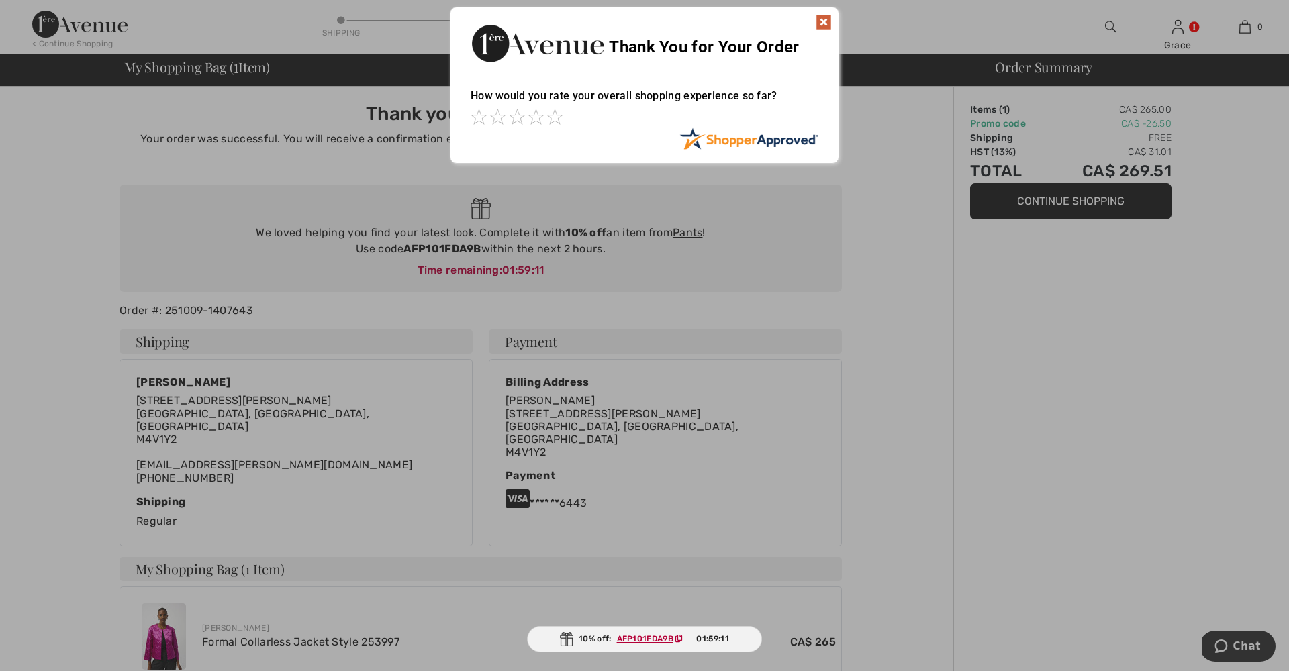
click at [820, 21] on img at bounding box center [824, 22] width 16 height 16
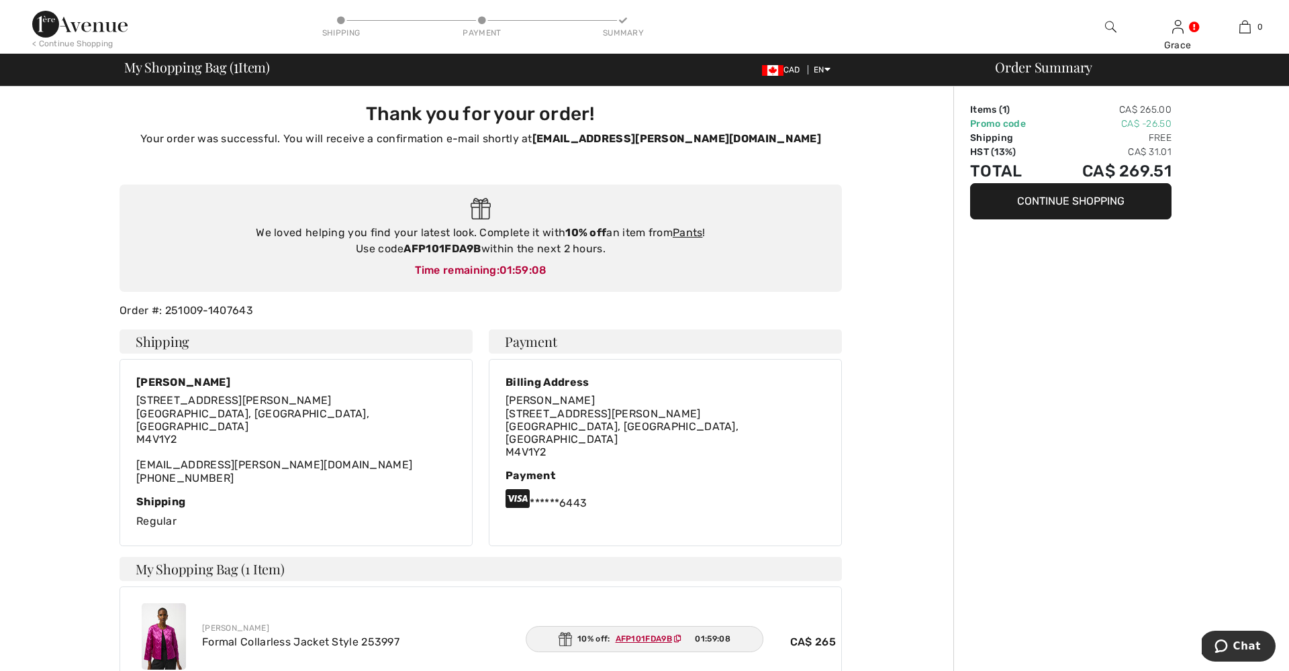
drag, startPoint x: 405, startPoint y: 248, endPoint x: 461, endPoint y: 242, distance: 56.7
click at [480, 248] on strong "AFP101FDA9B" at bounding box center [441, 248] width 77 height 13
copy div "AFP101FDA9B"
click at [687, 232] on link "Pants" at bounding box center [688, 232] width 30 height 13
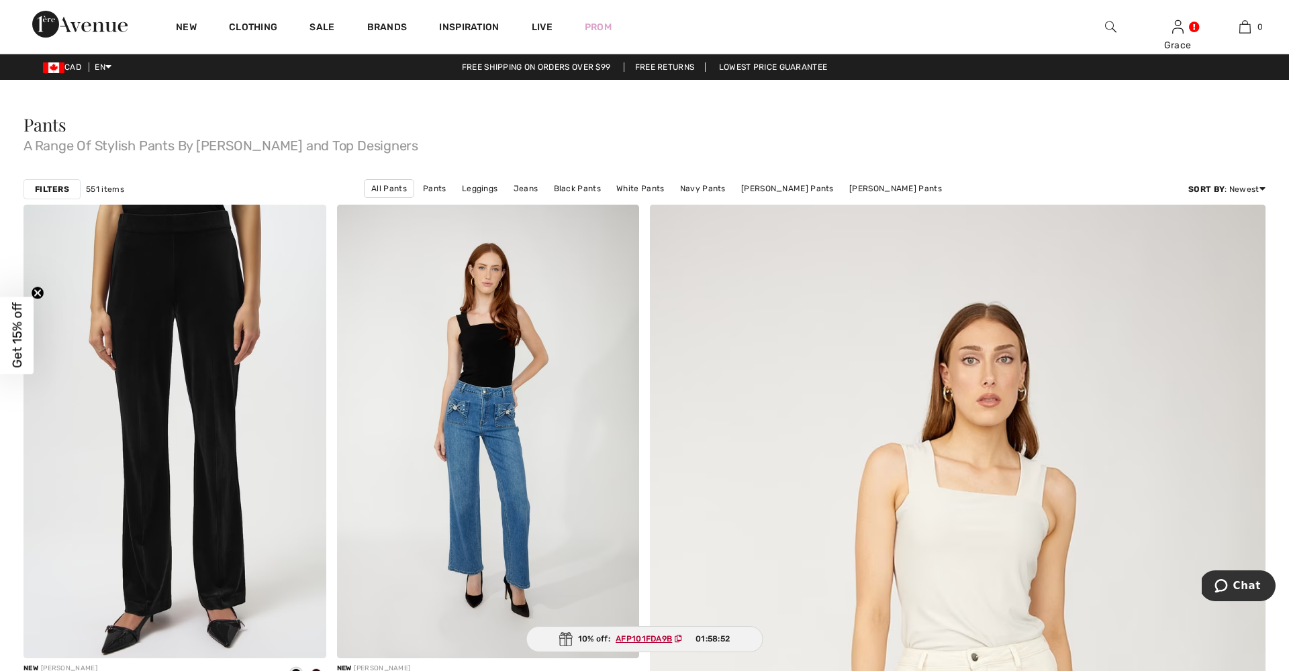
click at [61, 187] on strong "Filters" at bounding box center [52, 189] width 34 height 12
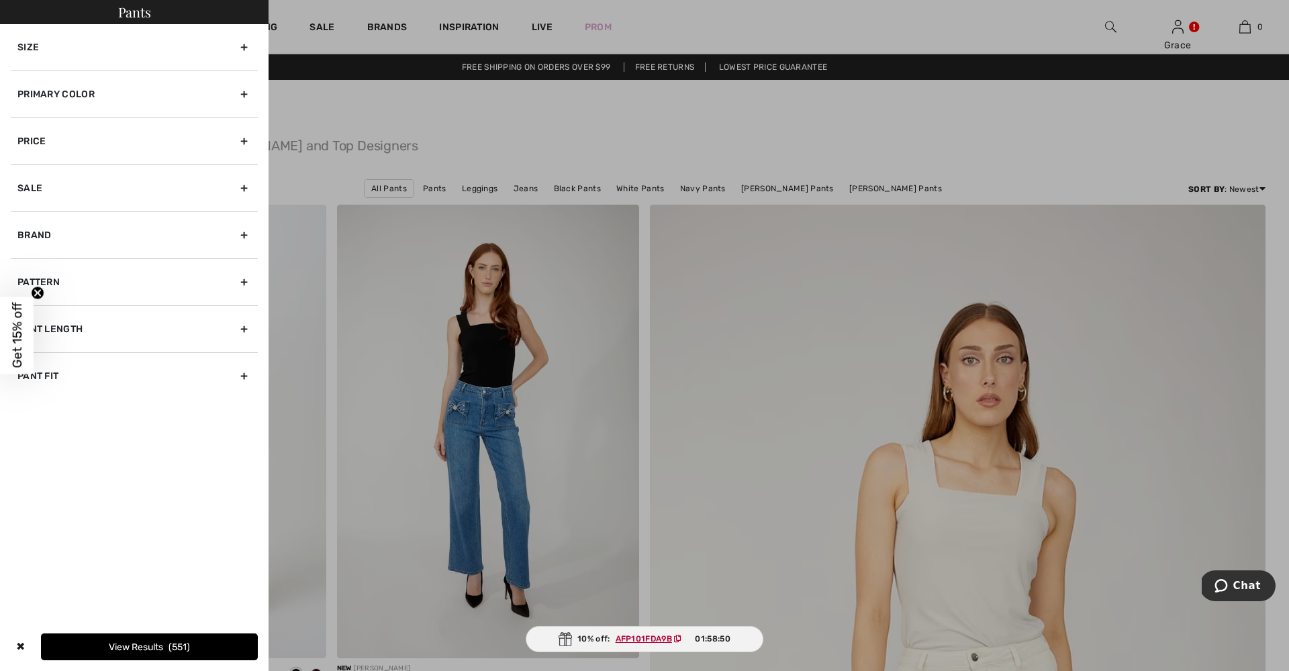
click at [65, 47] on div "Size" at bounding box center [134, 47] width 247 height 46
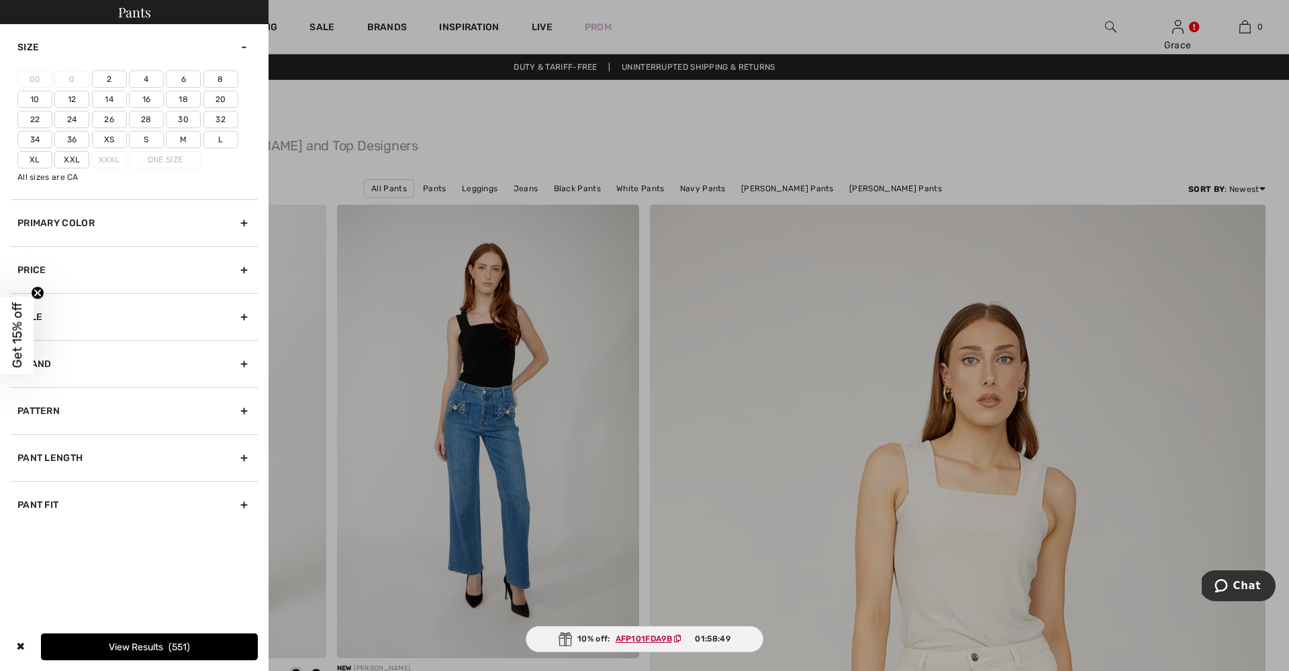
click at [42, 95] on label "10" at bounding box center [34, 99] width 35 height 17
click at [0, 0] on input"] "10" at bounding box center [0, 0] width 0 height 0
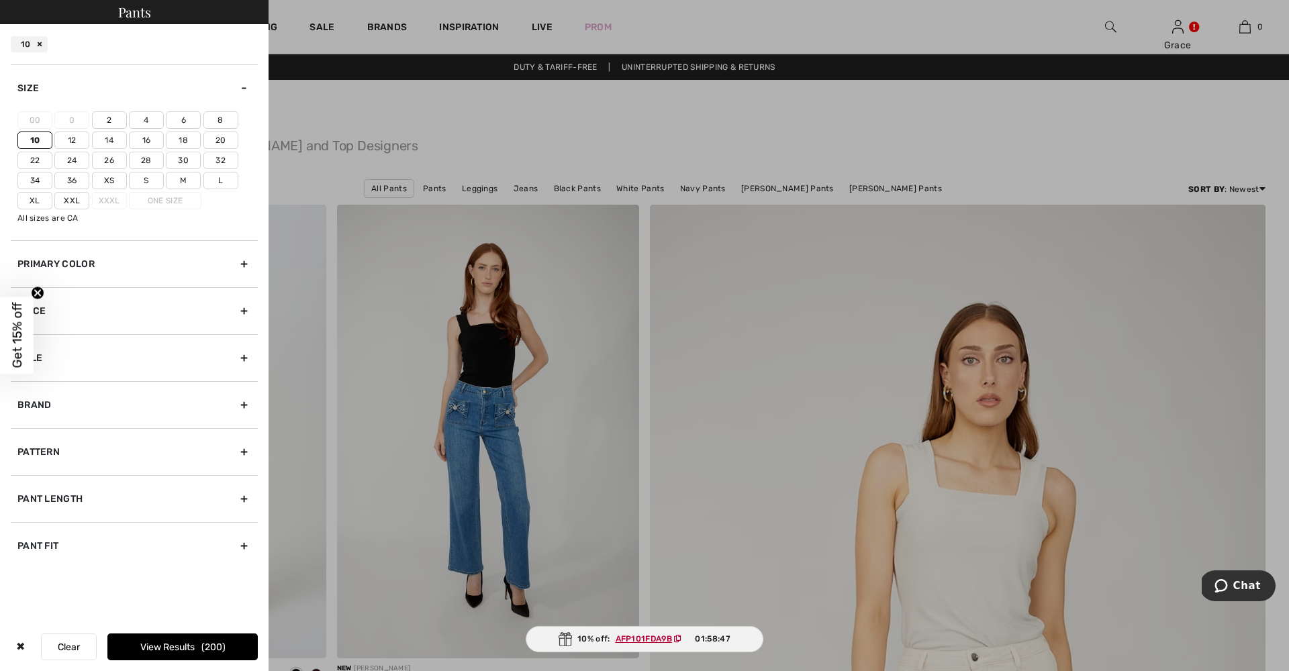
click at [128, 644] on button "View Results 200" at bounding box center [182, 647] width 150 height 27
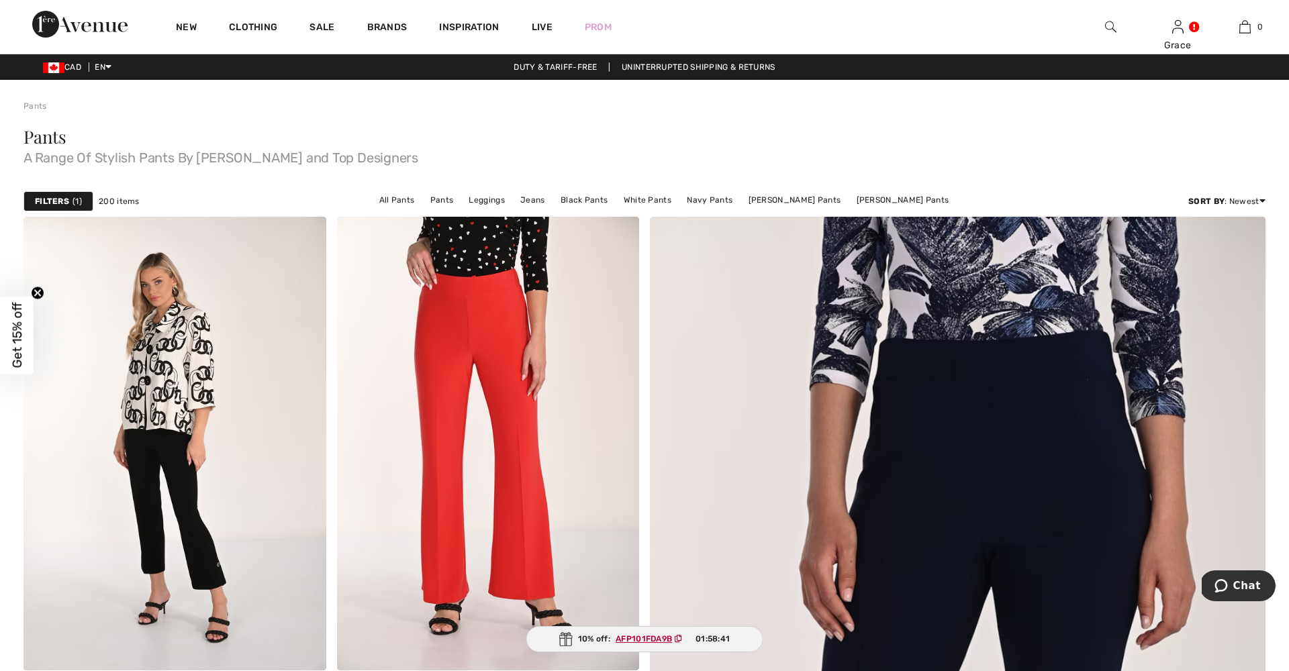
click at [83, 203] on div "Filters 1" at bounding box center [58, 201] width 70 height 20
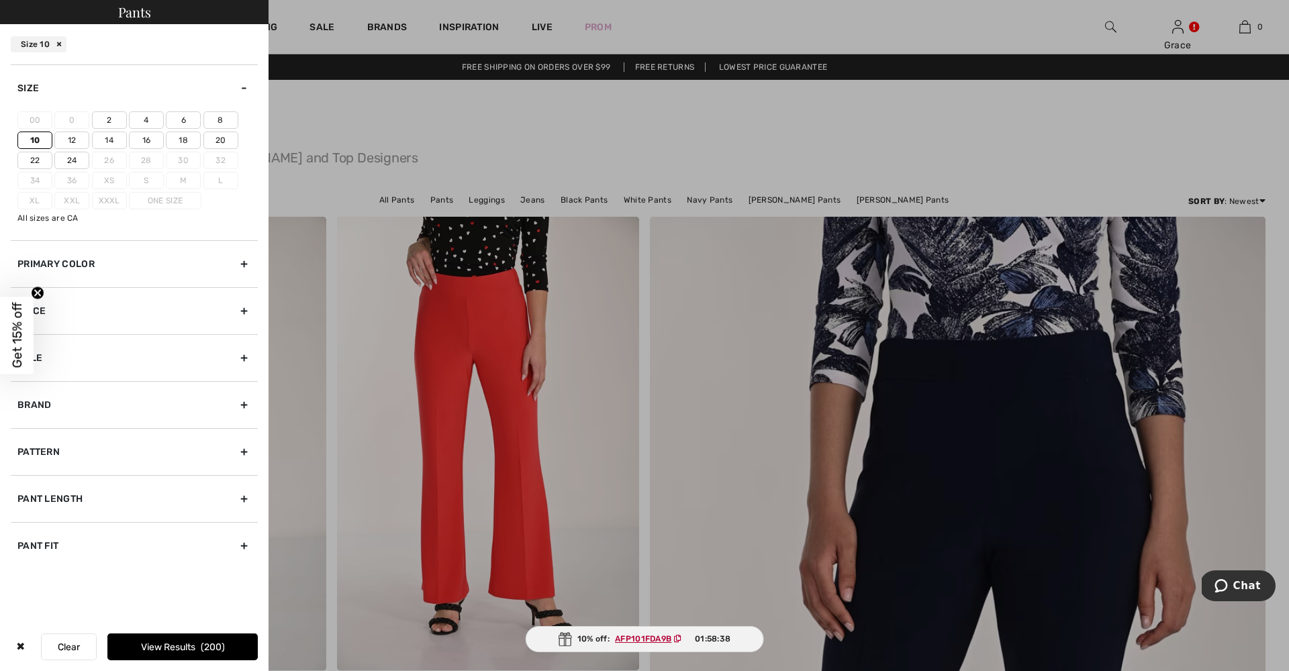
click at [140, 273] on div "Primary Color" at bounding box center [134, 263] width 247 height 47
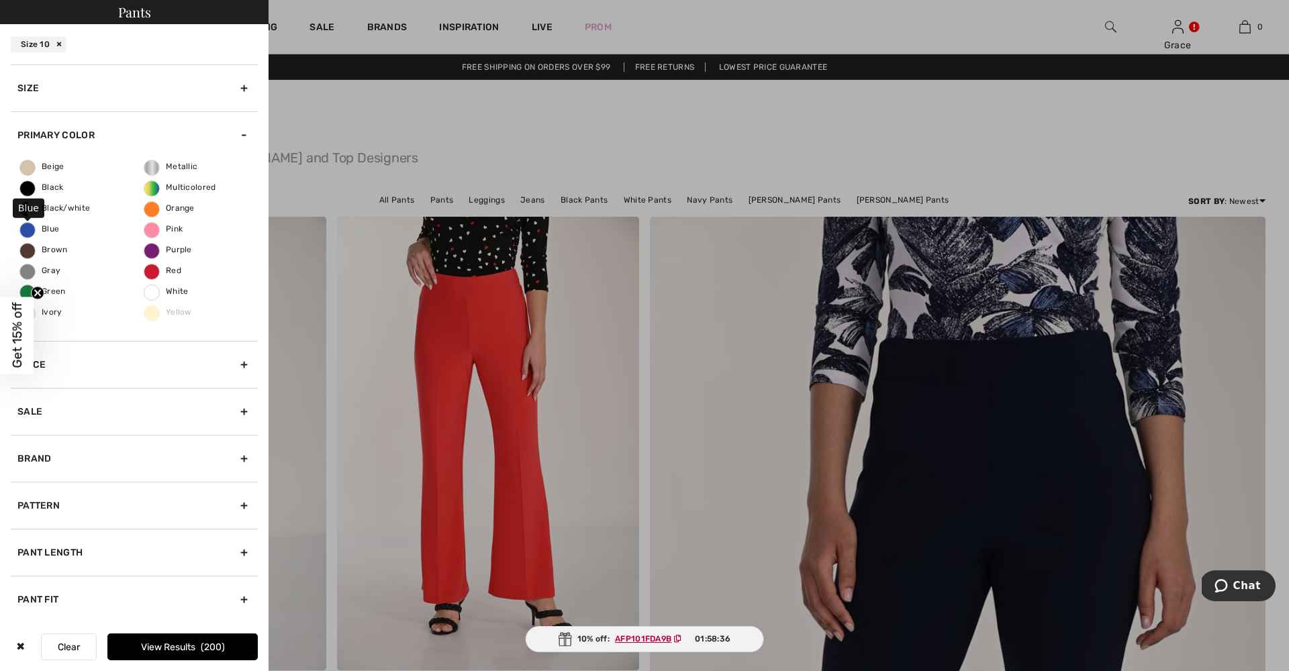
click at [41, 230] on span "Blue" at bounding box center [39, 228] width 39 height 9
click at [0, 0] on input "Blue" at bounding box center [0, 0] width 0 height 0
click at [212, 645] on span "46" at bounding box center [213, 647] width 17 height 11
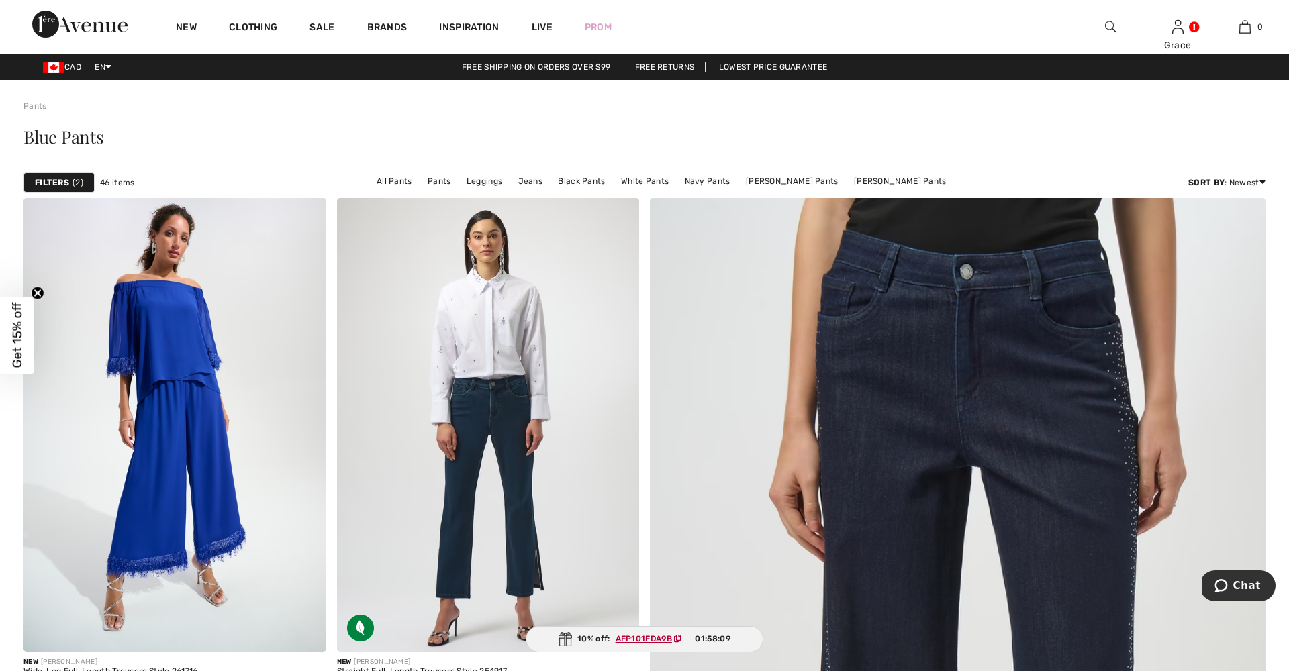
click at [80, 179] on span "2" at bounding box center [77, 183] width 11 height 12
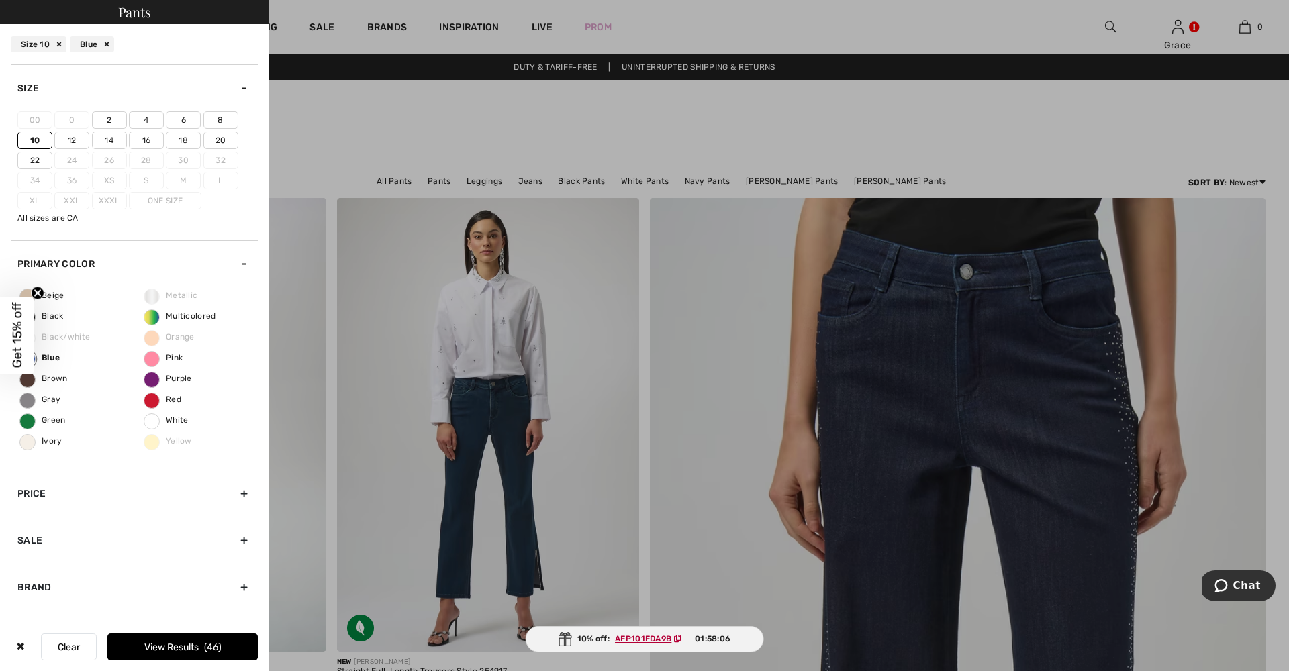
click at [73, 641] on button "Clear" at bounding box center [69, 647] width 56 height 27
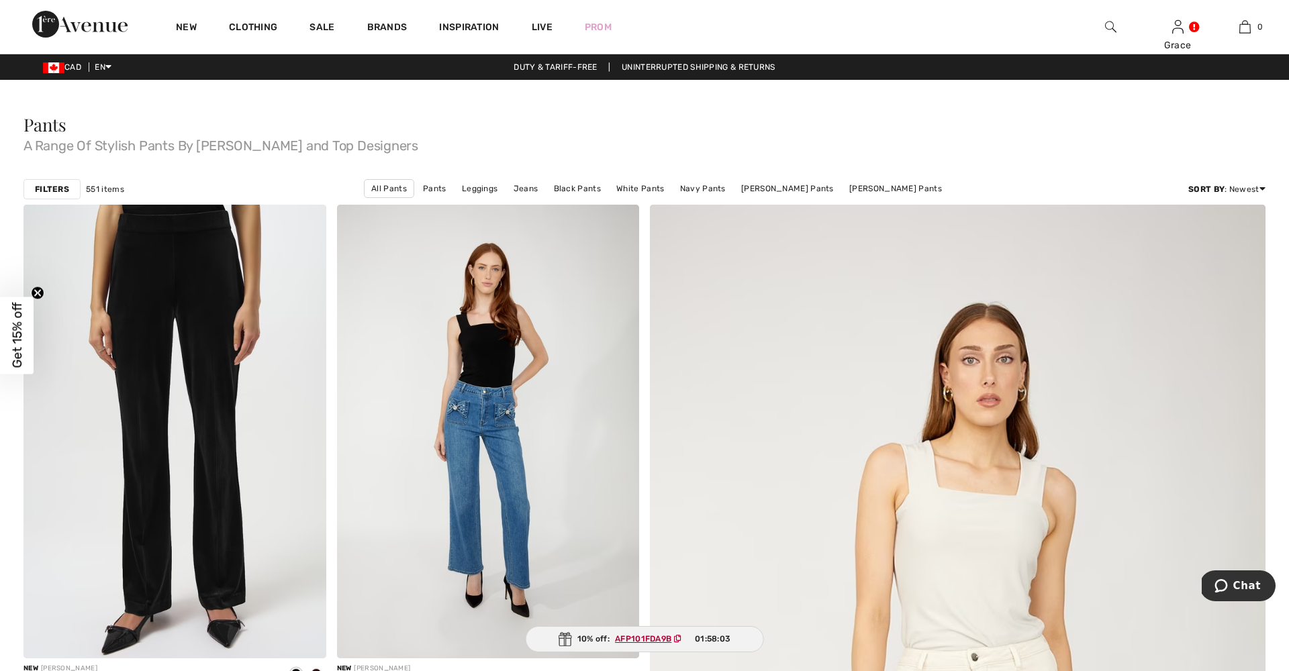
click at [1111, 23] on img at bounding box center [1110, 27] width 11 height 16
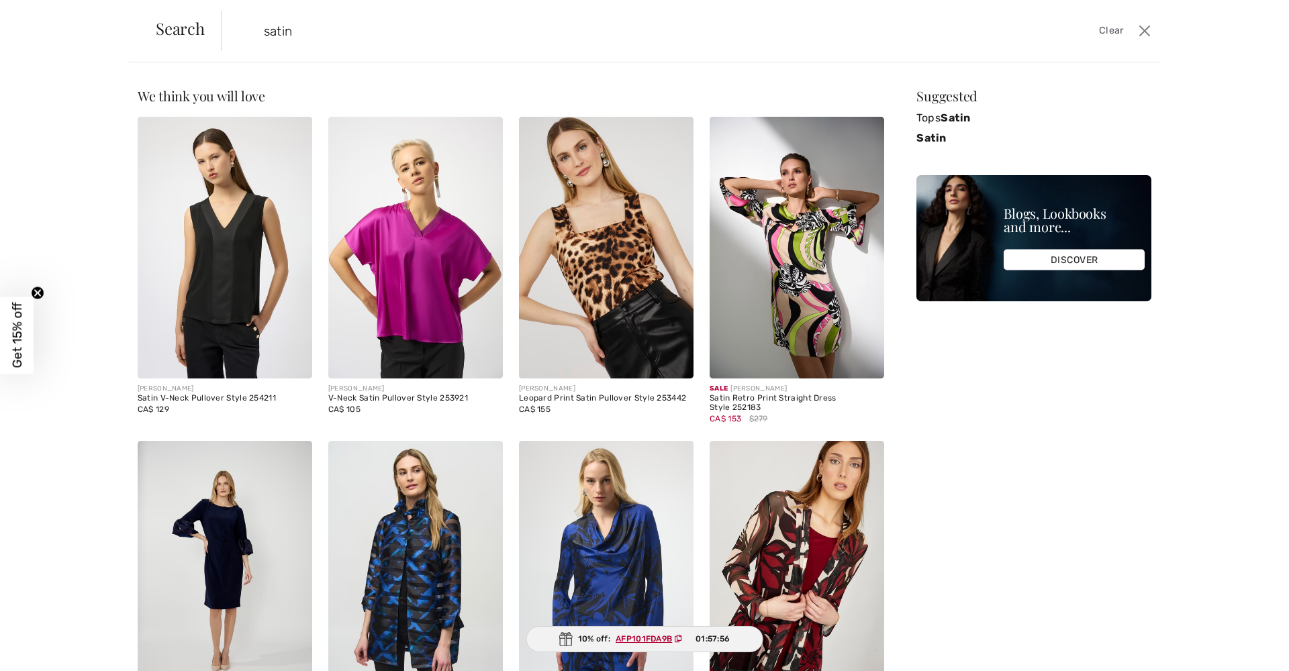
type input "satin"
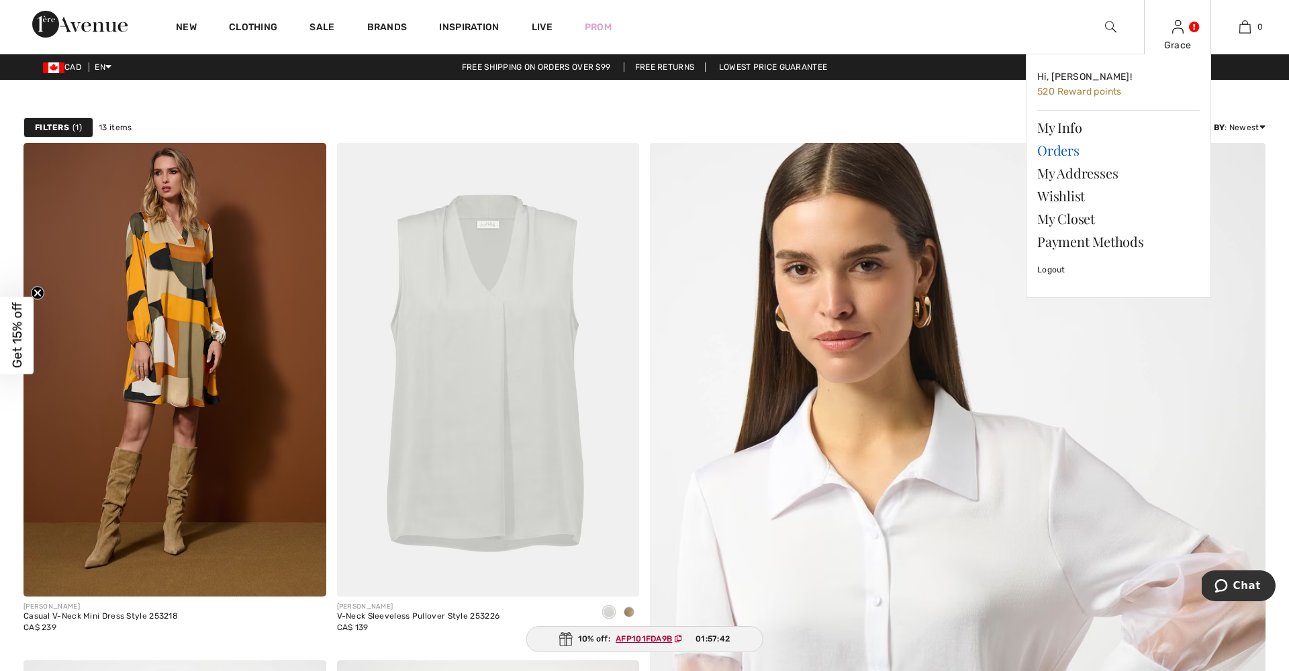
click at [1063, 152] on link "Orders" at bounding box center [1118, 150] width 162 height 23
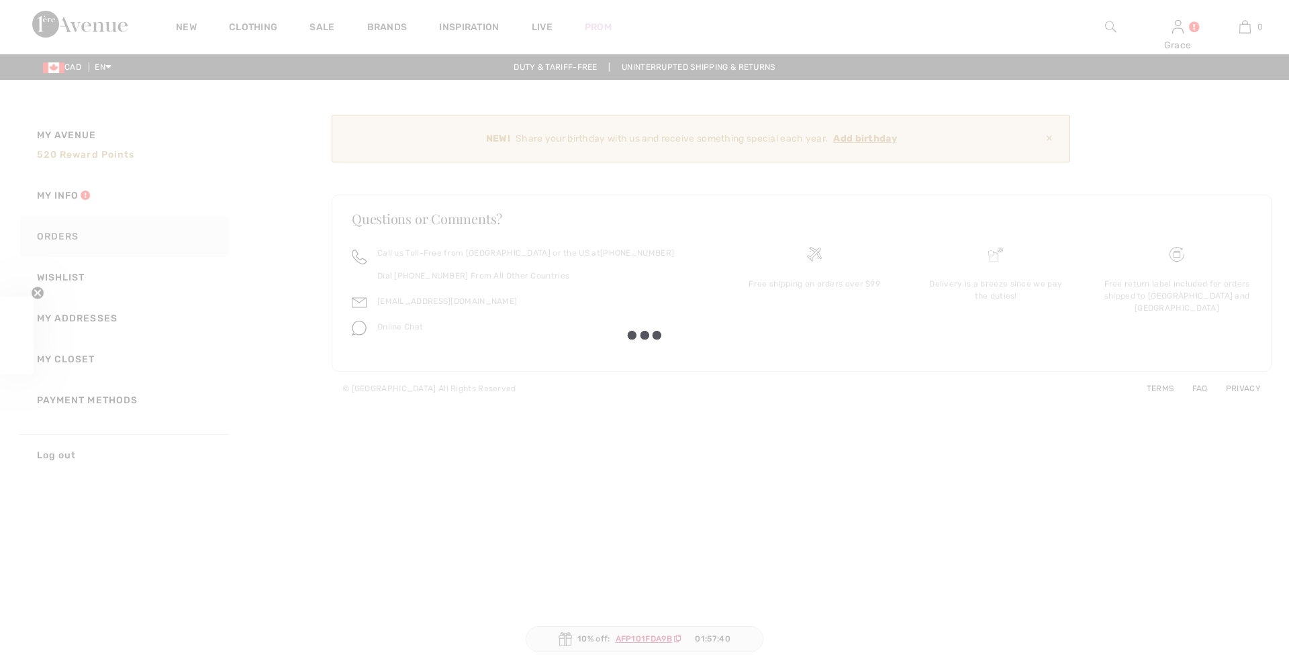
checkbox input "true"
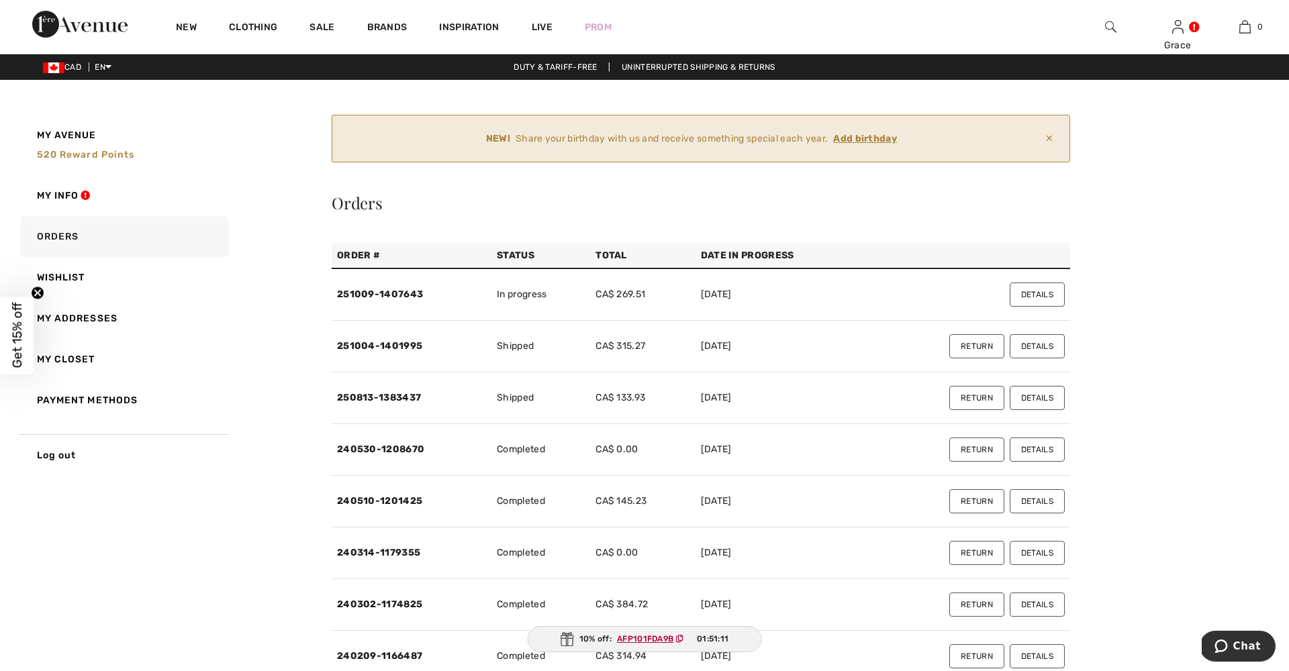
click at [1239, 640] on span "Chat" at bounding box center [1247, 646] width 28 height 12
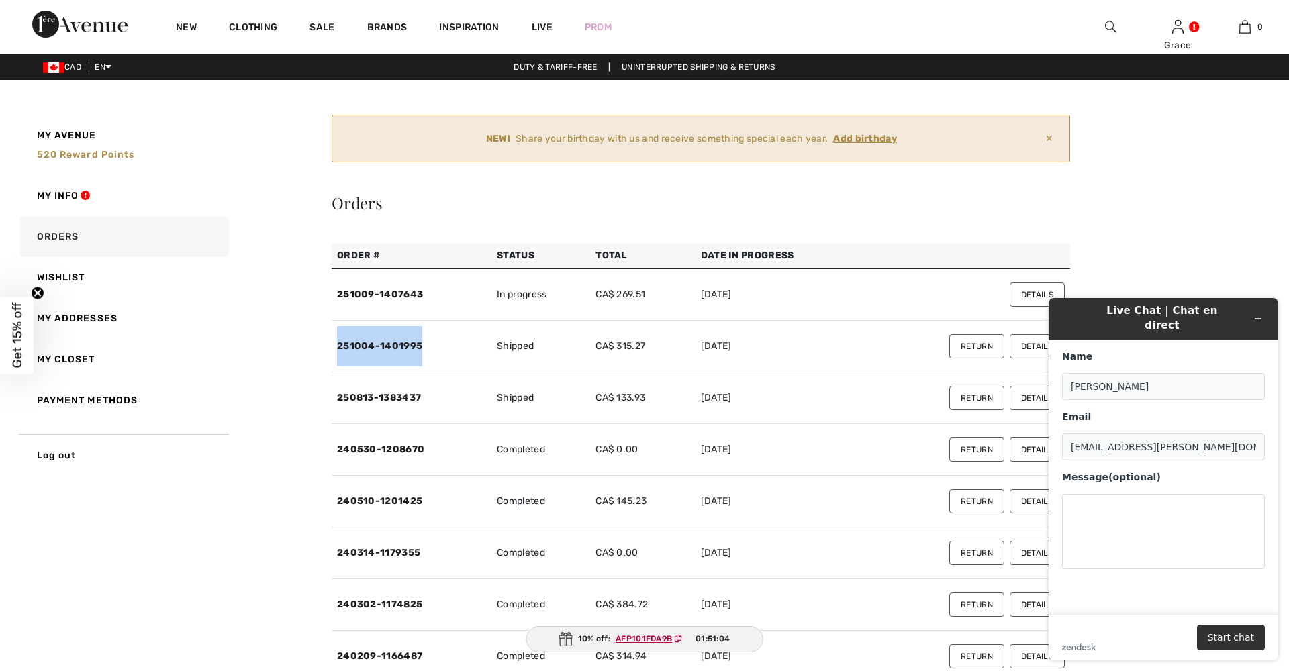
drag, startPoint x: 336, startPoint y: 343, endPoint x: 421, endPoint y: 346, distance: 85.3
click at [421, 346] on td "251004-1401995" at bounding box center [412, 347] width 160 height 52
copy link "251004-1401995"
click at [1089, 495] on textarea "Message (optional)" at bounding box center [1163, 531] width 203 height 75
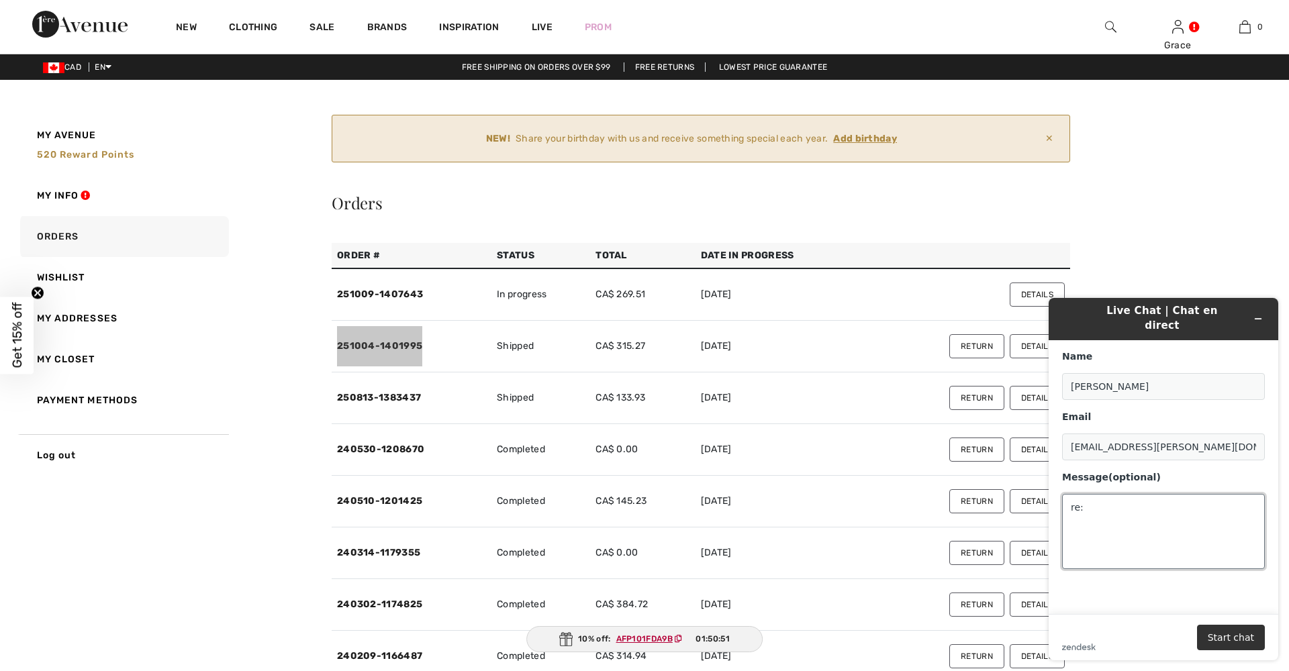
paste textarea "251004-1401995"
type textarea "re: 251004-1401995 I just requested a return for the above order, but I just re…"
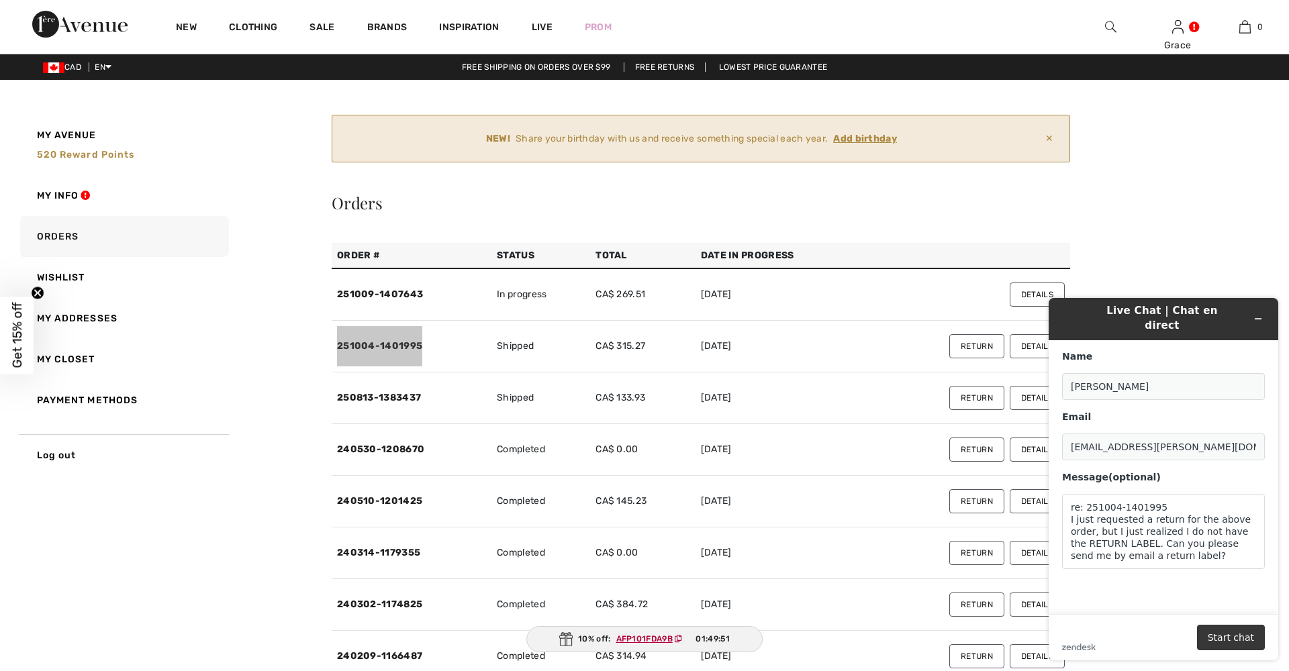
scroll to position [1, 0]
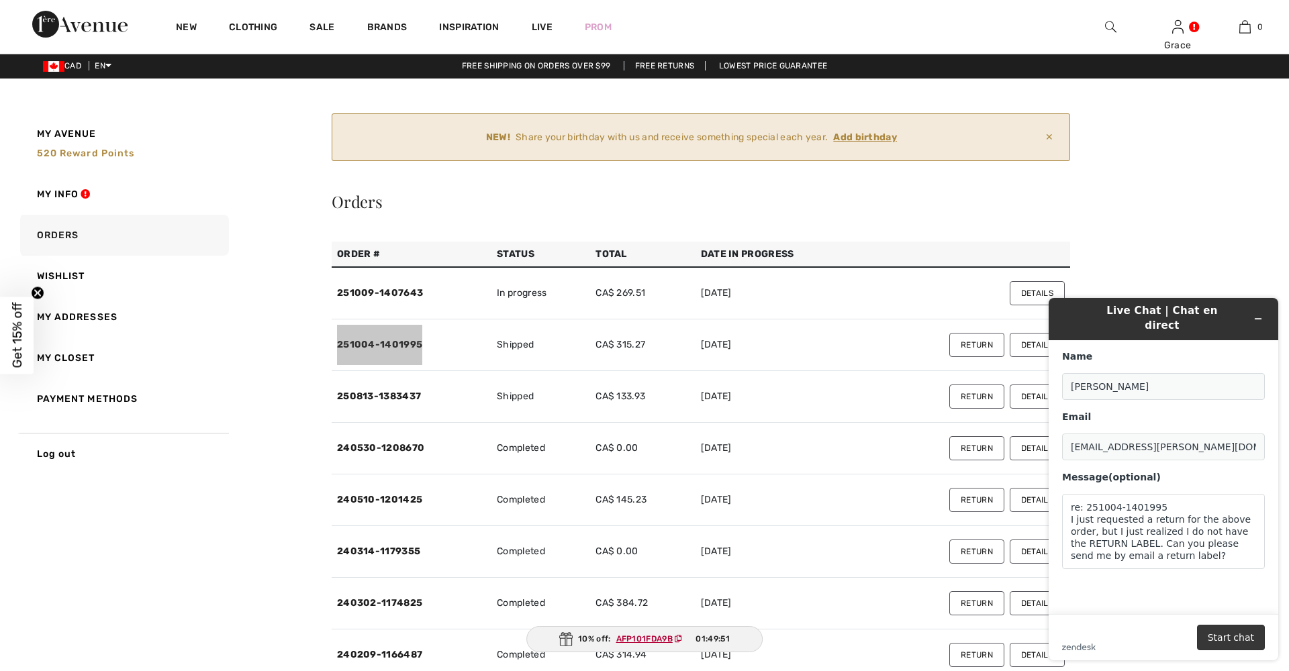
click at [1228, 639] on button "Start chat" at bounding box center [1231, 638] width 68 height 26
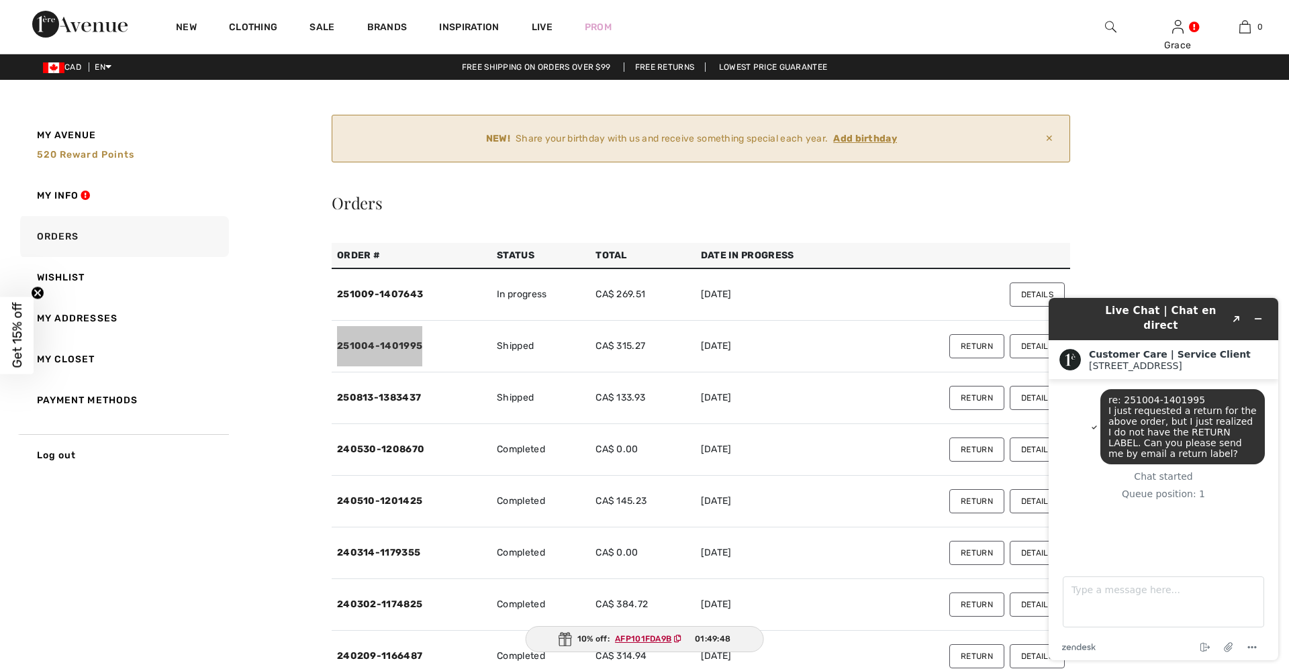
scroll to position [0, 0]
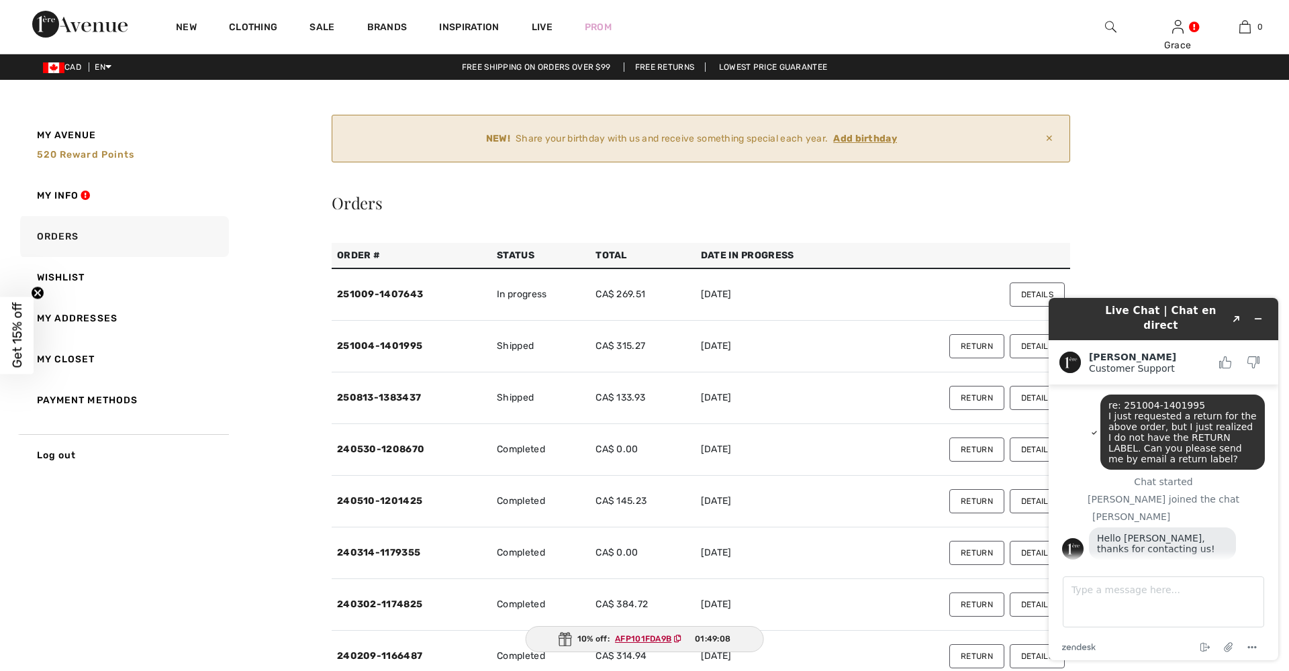
click at [861, 139] on ins "Add birthday" at bounding box center [865, 138] width 64 height 11
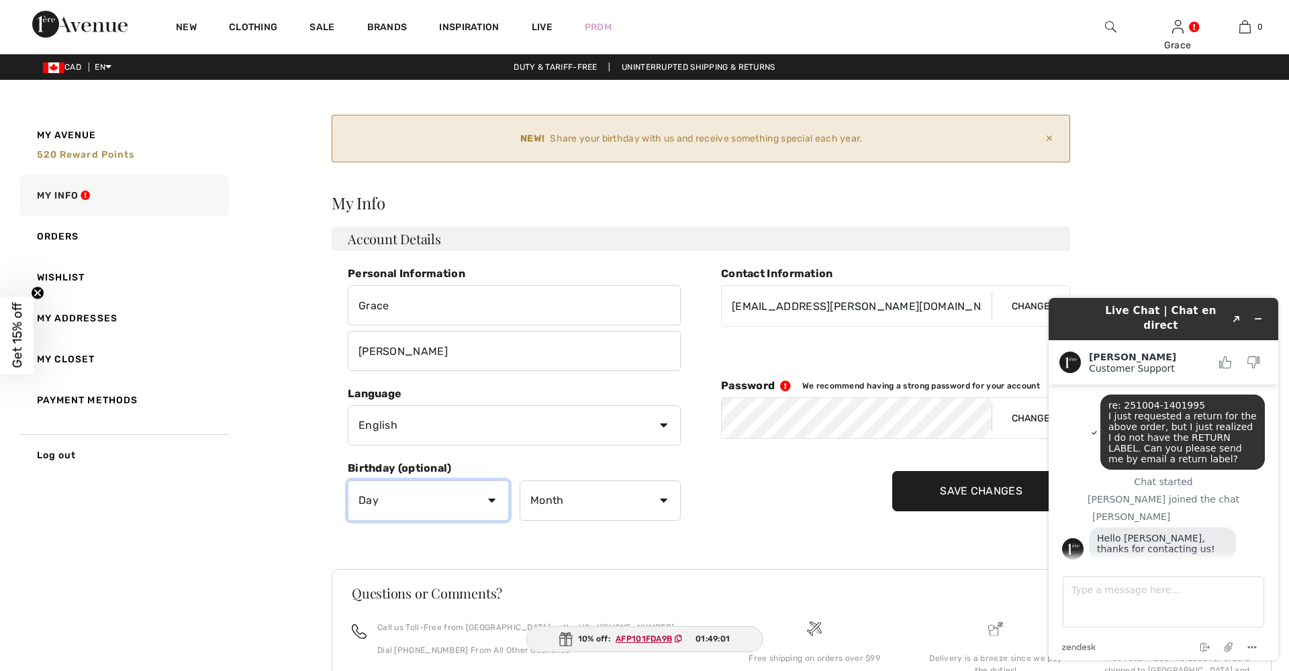
select select "10"
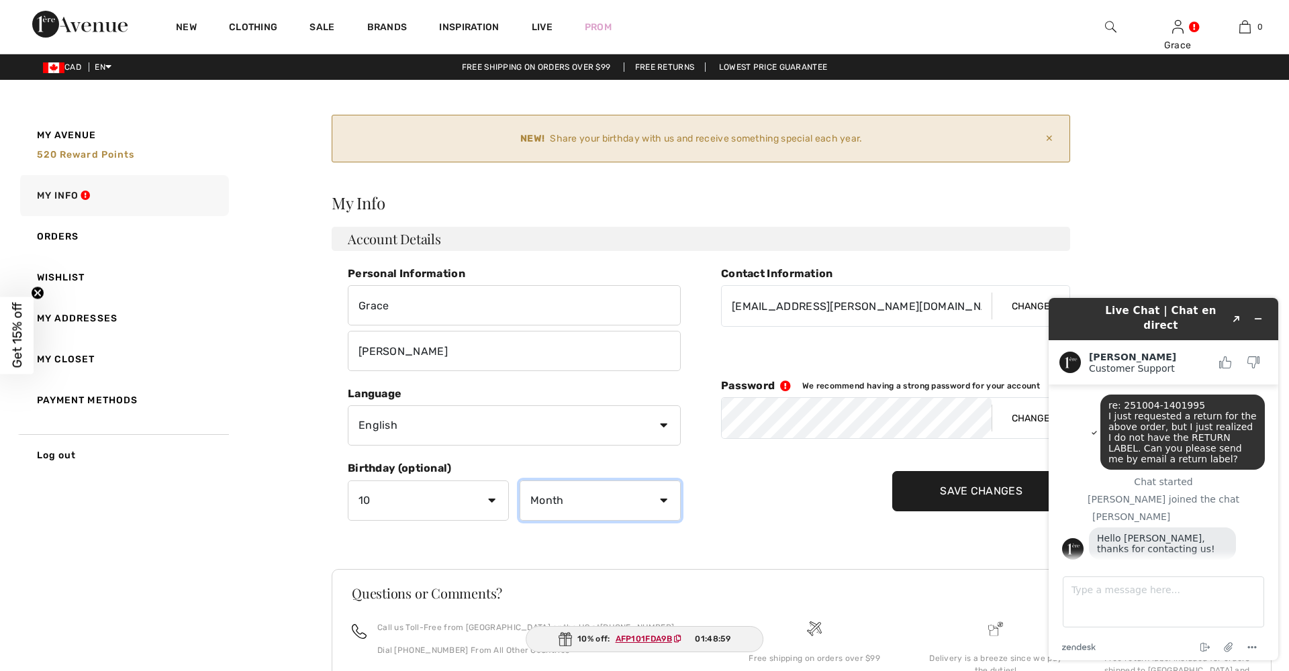
select select "8"
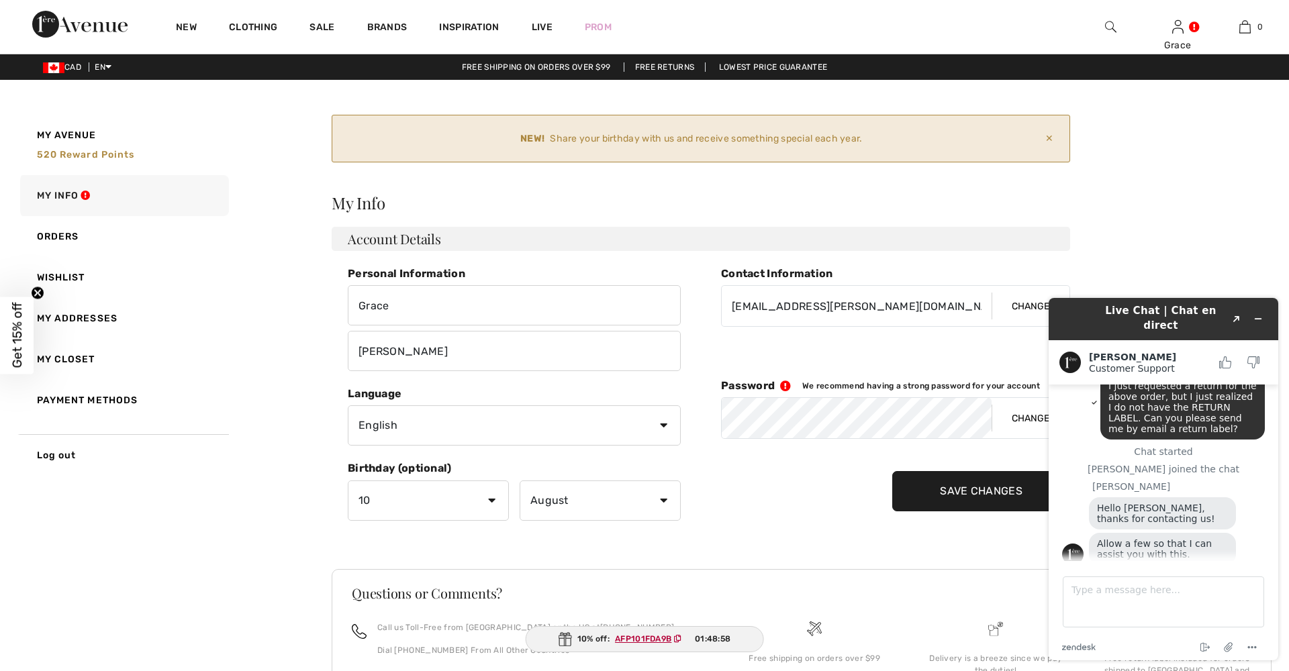
click at [927, 493] on input "Save Changes" at bounding box center [981, 491] width 178 height 40
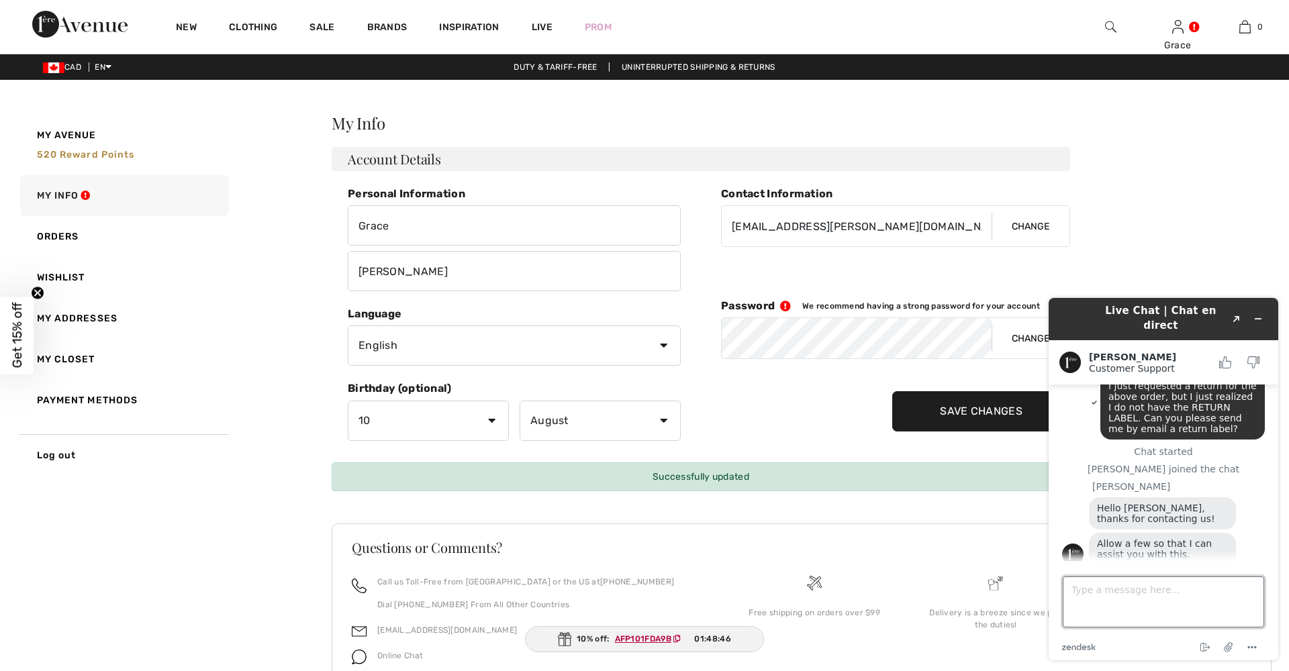
click at [1077, 589] on textarea "Type a message here..." at bounding box center [1163, 602] width 201 height 51
type textarea "ok"
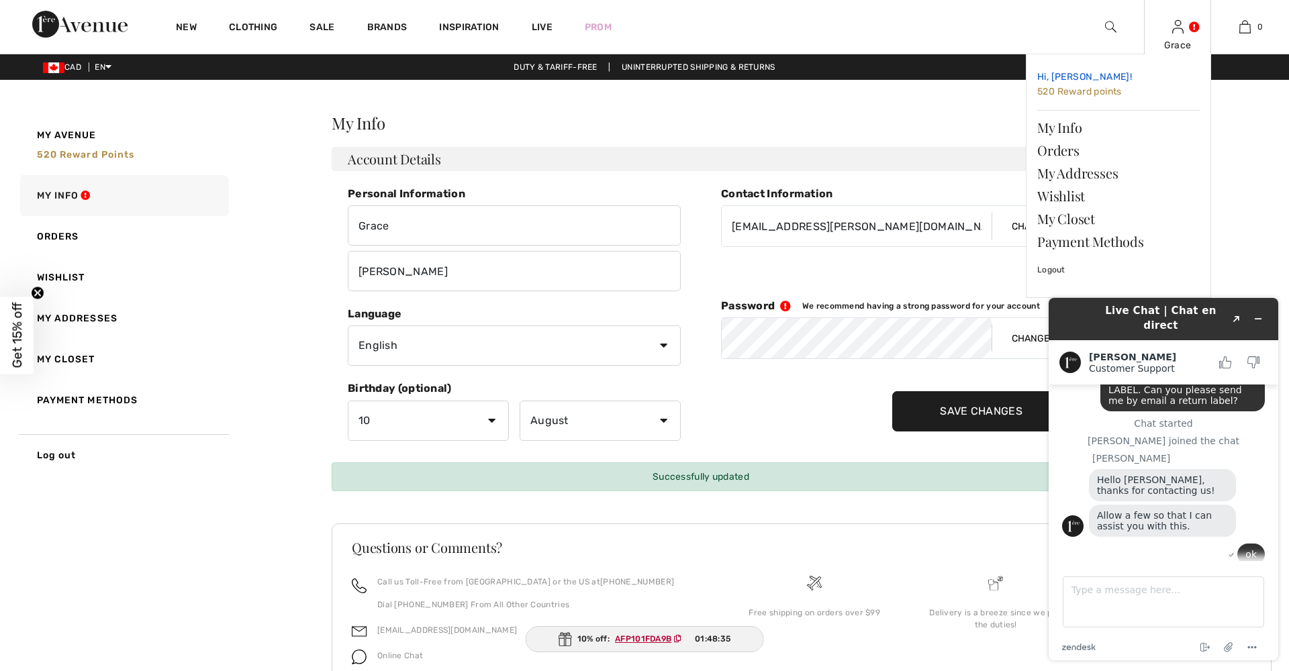
click at [1093, 89] on span "520 Reward points" at bounding box center [1079, 91] width 85 height 11
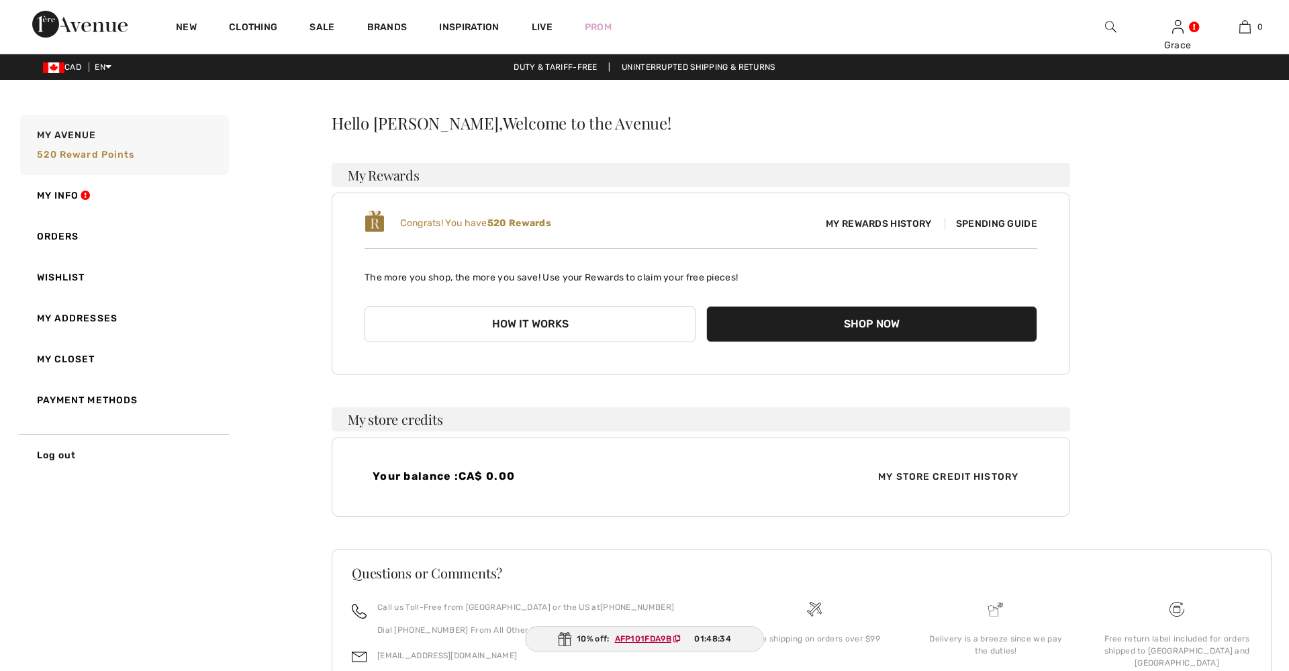
checkbox input "true"
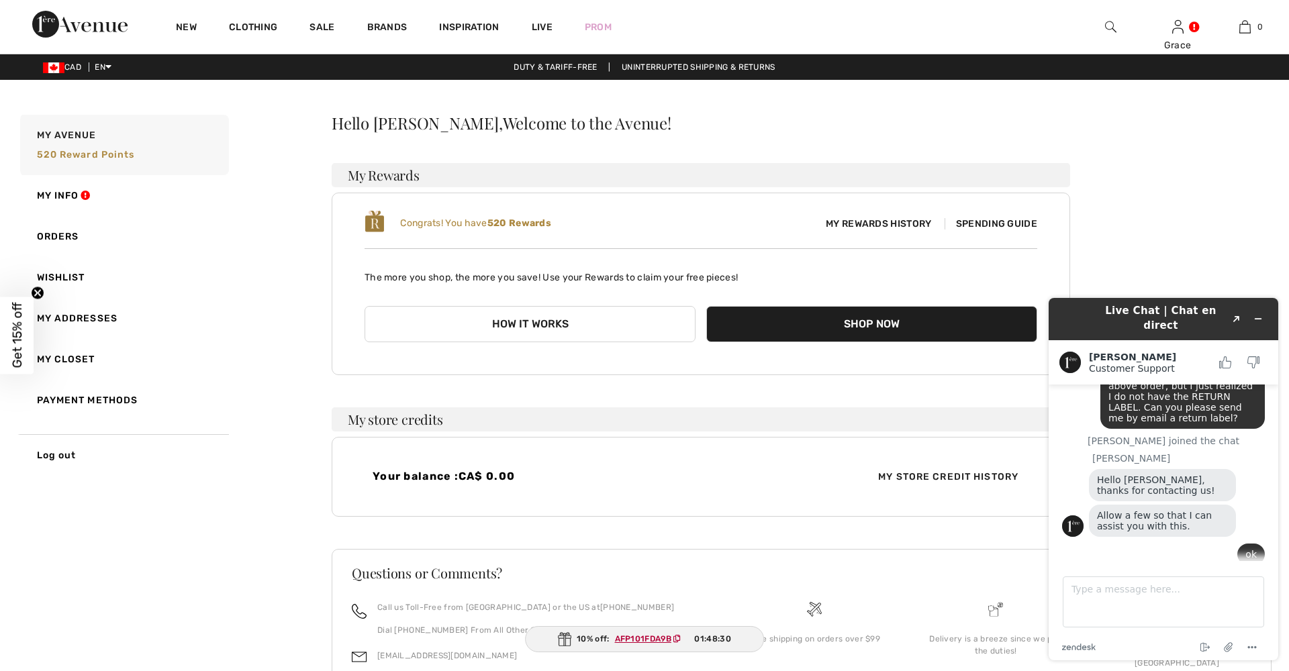
click at [563, 328] on button "How it works" at bounding box center [529, 324] width 331 height 36
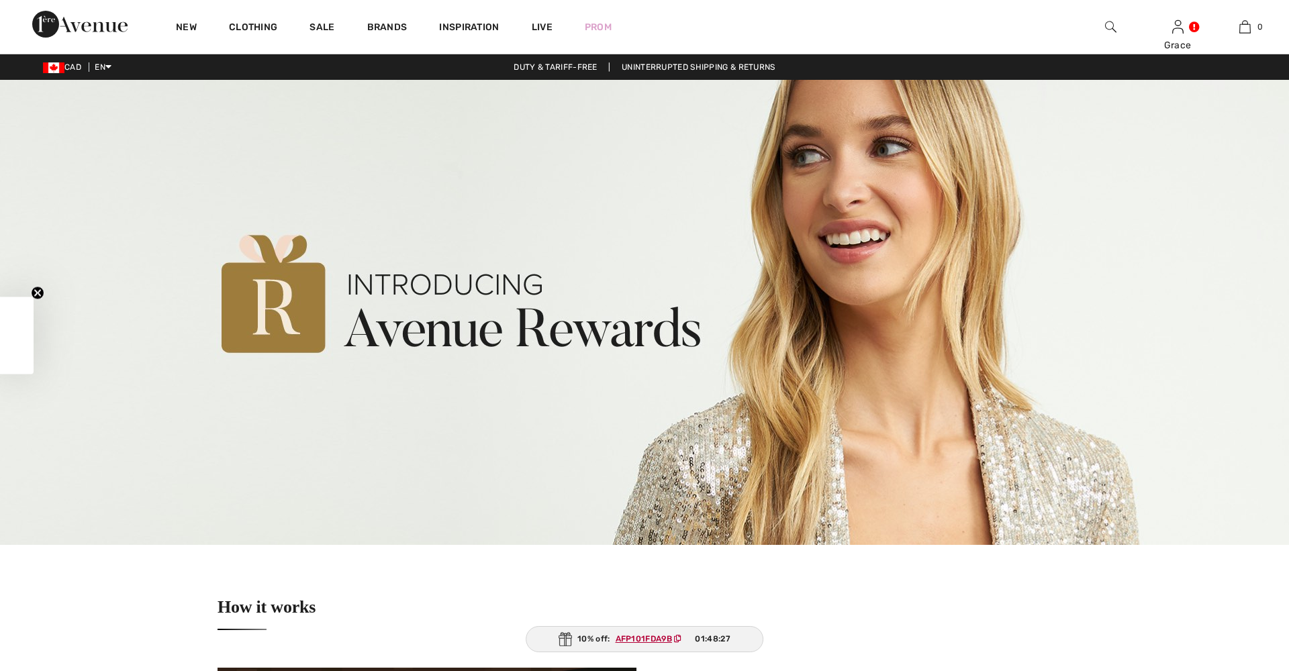
checkbox input "true"
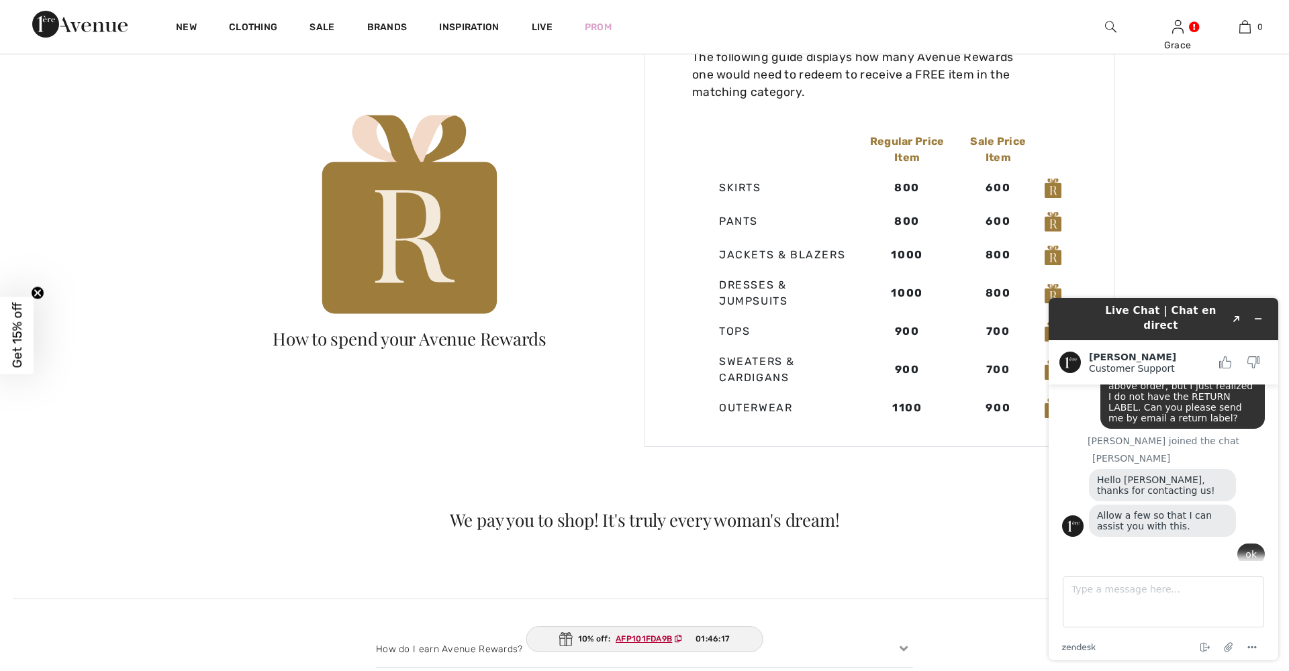
scroll to position [130, 0]
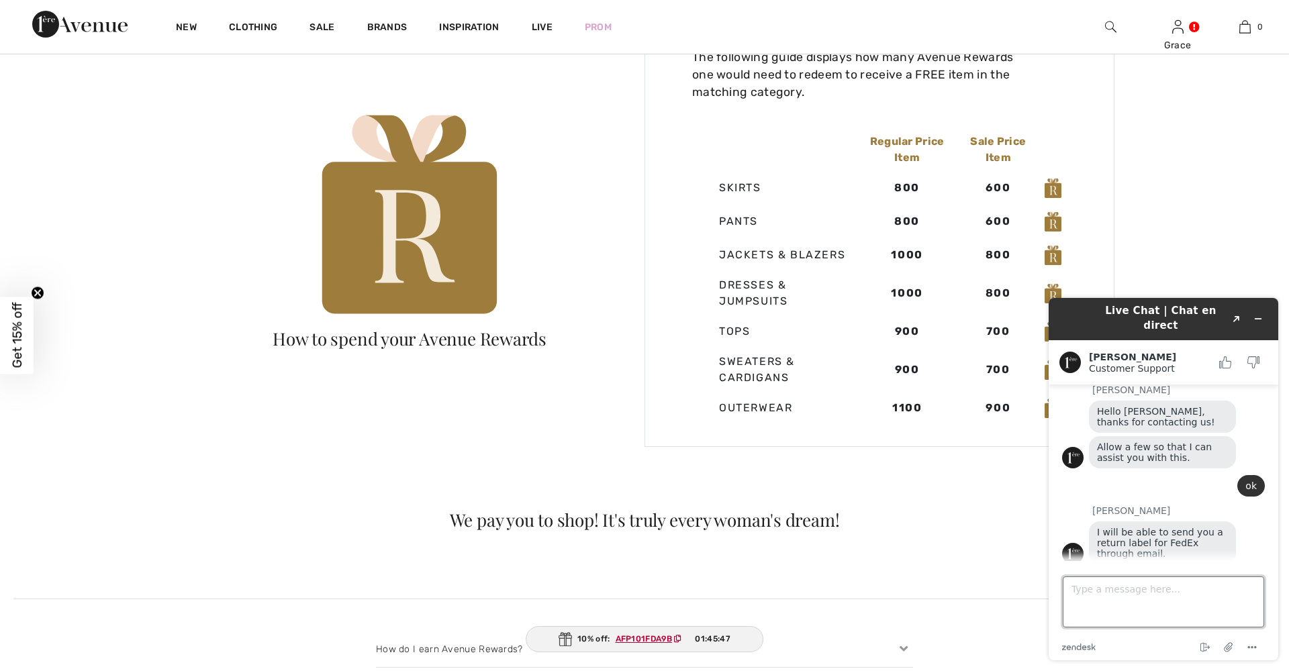
click at [1084, 590] on textarea "Type a message here..." at bounding box center [1163, 602] width 201 height 51
type textarea "that's good"
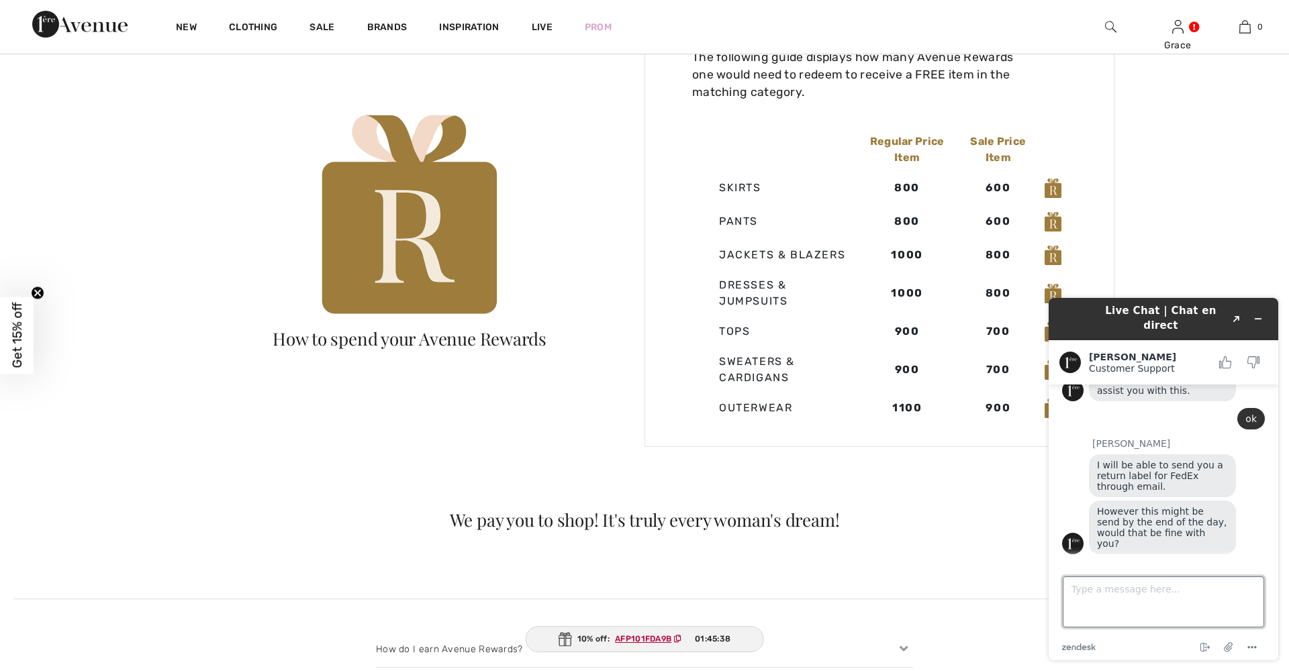
scroll to position [205, 0]
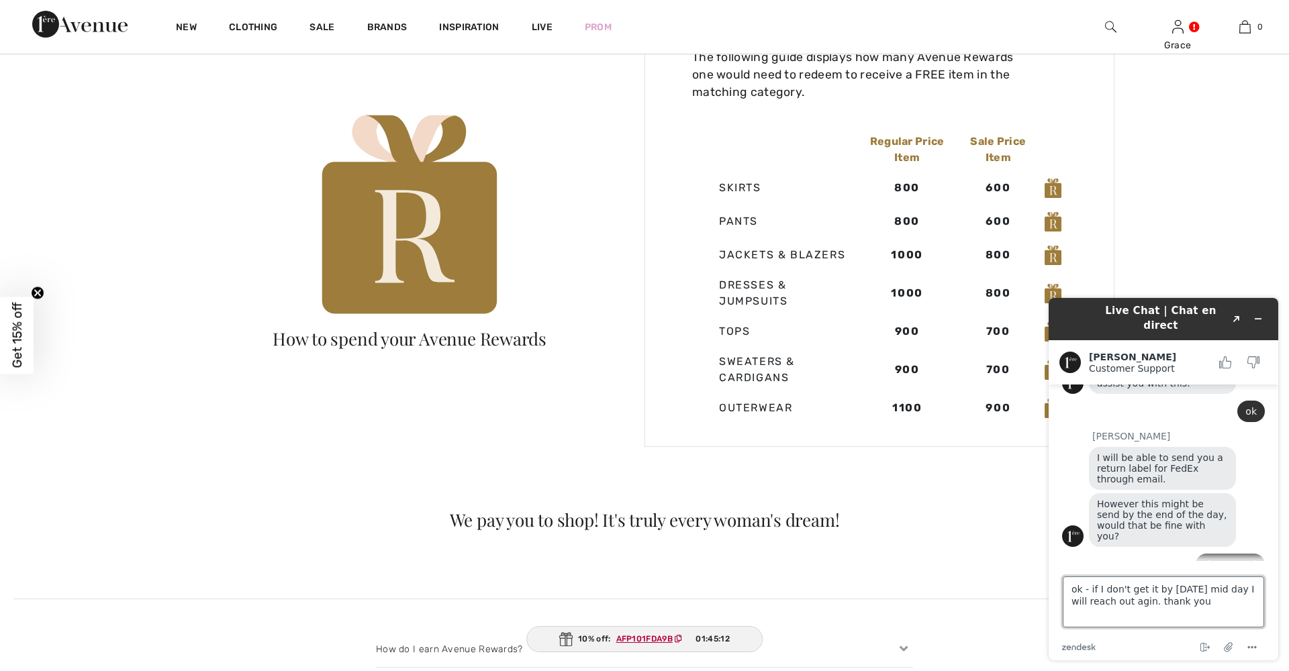
type textarea "ok - if I don't get it by [DATE] mid day I will reach out agin. thank you!"
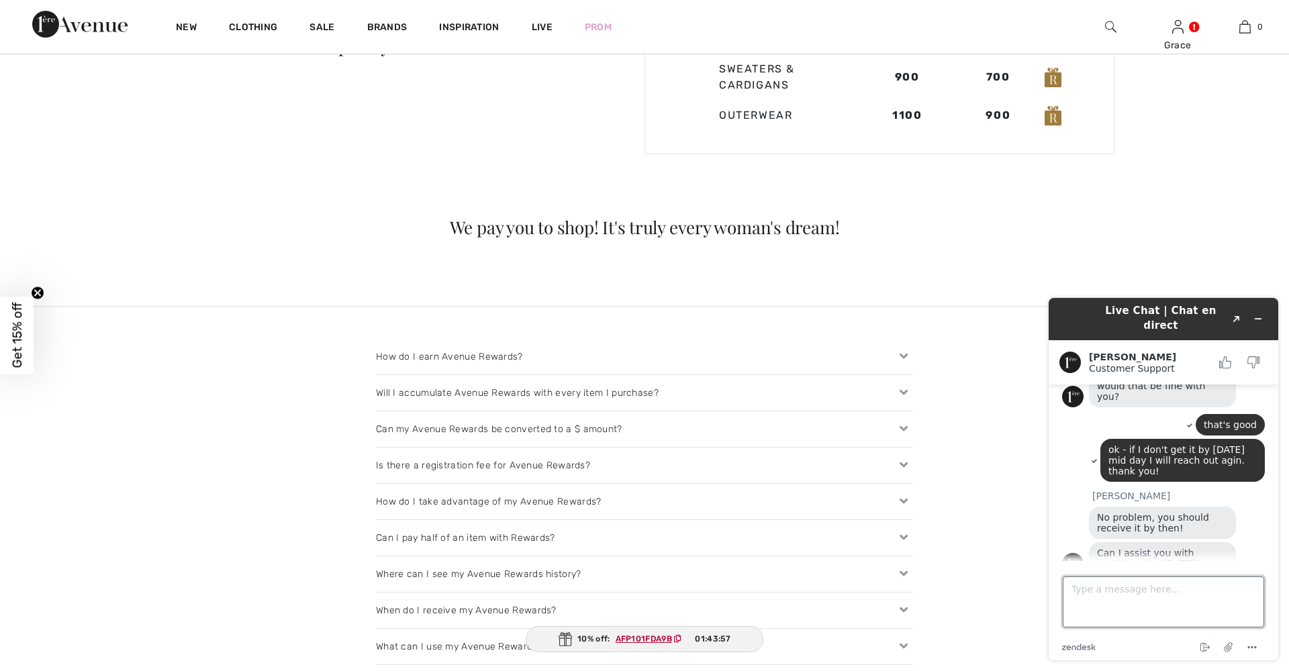
scroll to position [1405, 0]
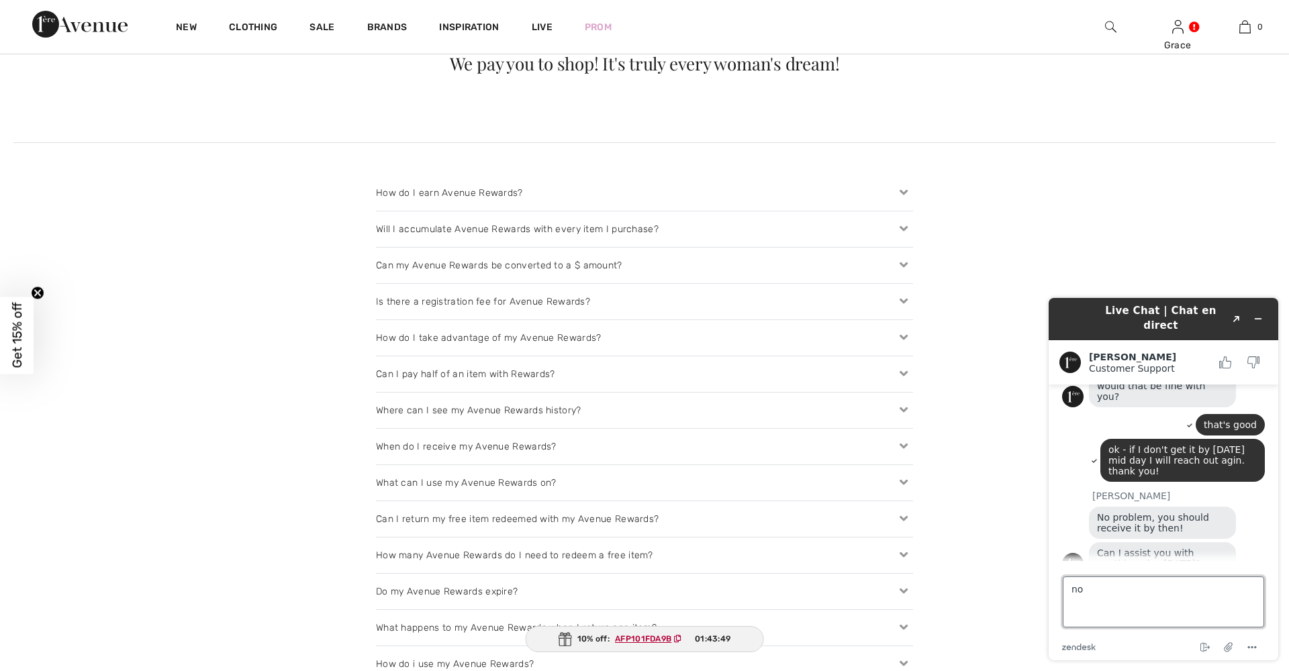
type textarea "n"
type textarea "No. Thank you!"
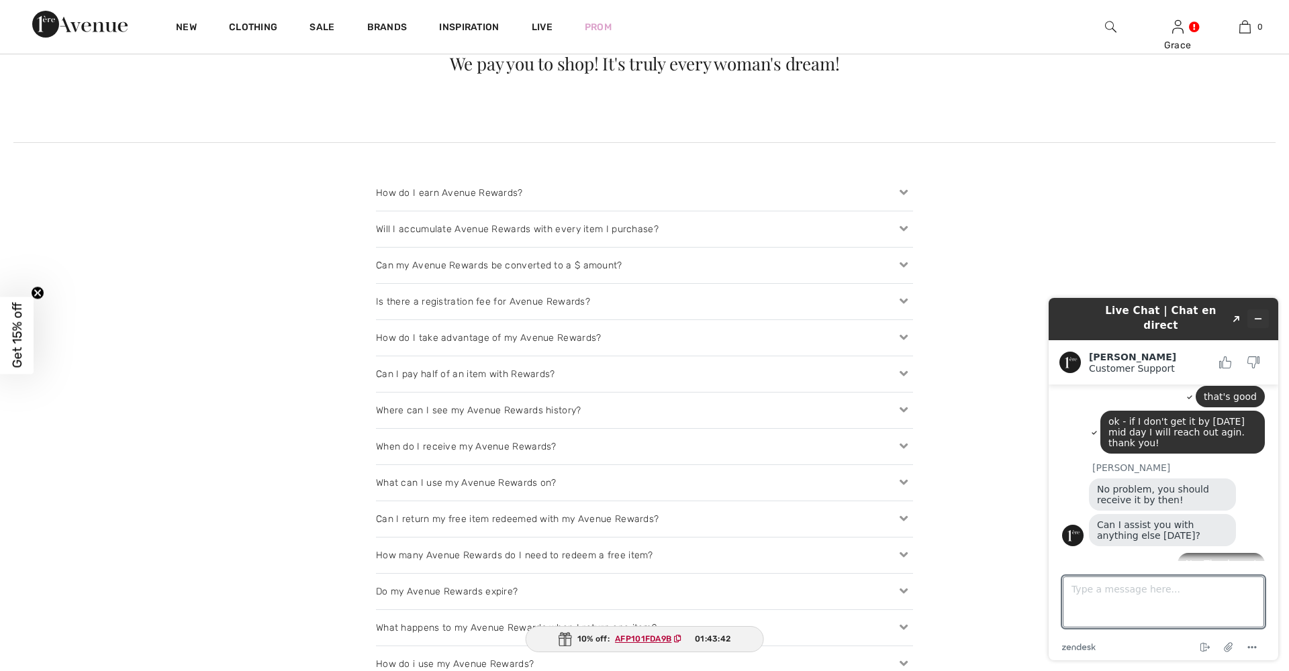
click at [1261, 314] on icon "Minimize widget" at bounding box center [1257, 318] width 9 height 9
